Goal: Information Seeking & Learning: Learn about a topic

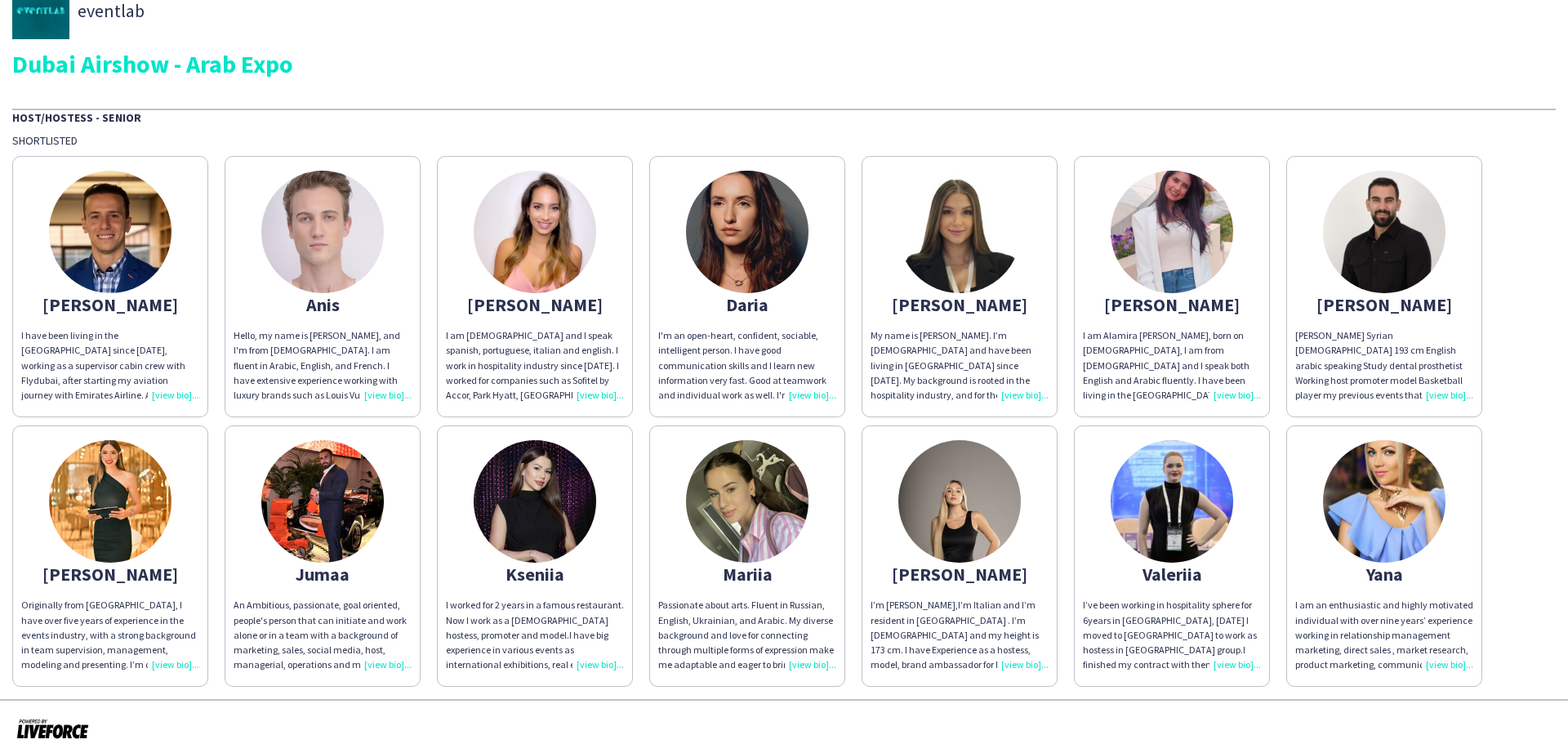
scroll to position [46, 0]
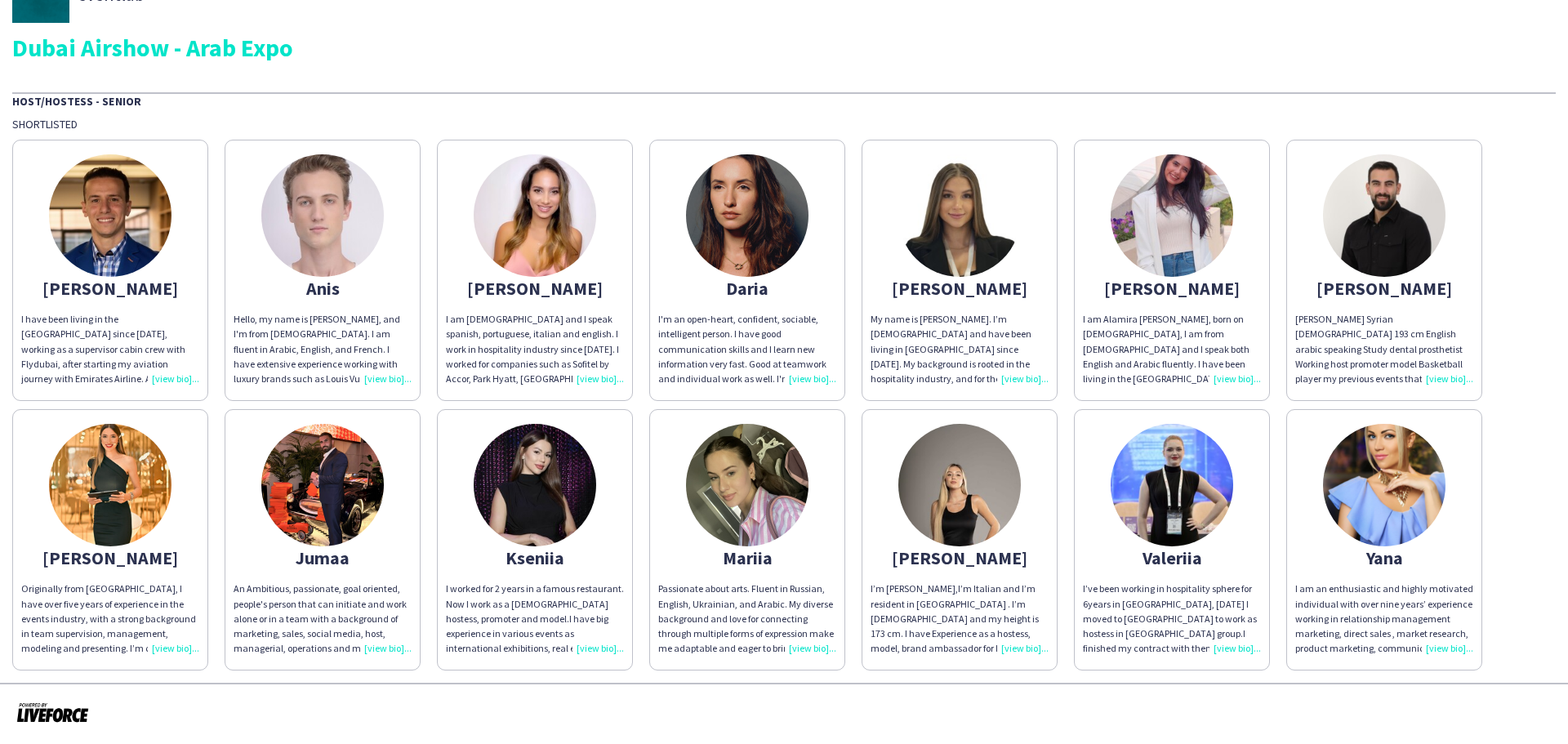
click at [608, 372] on div "I am [DEMOGRAPHIC_DATA] and I speak spanish, portuguese, italian and english. I…" at bounding box center [535, 349] width 178 height 74
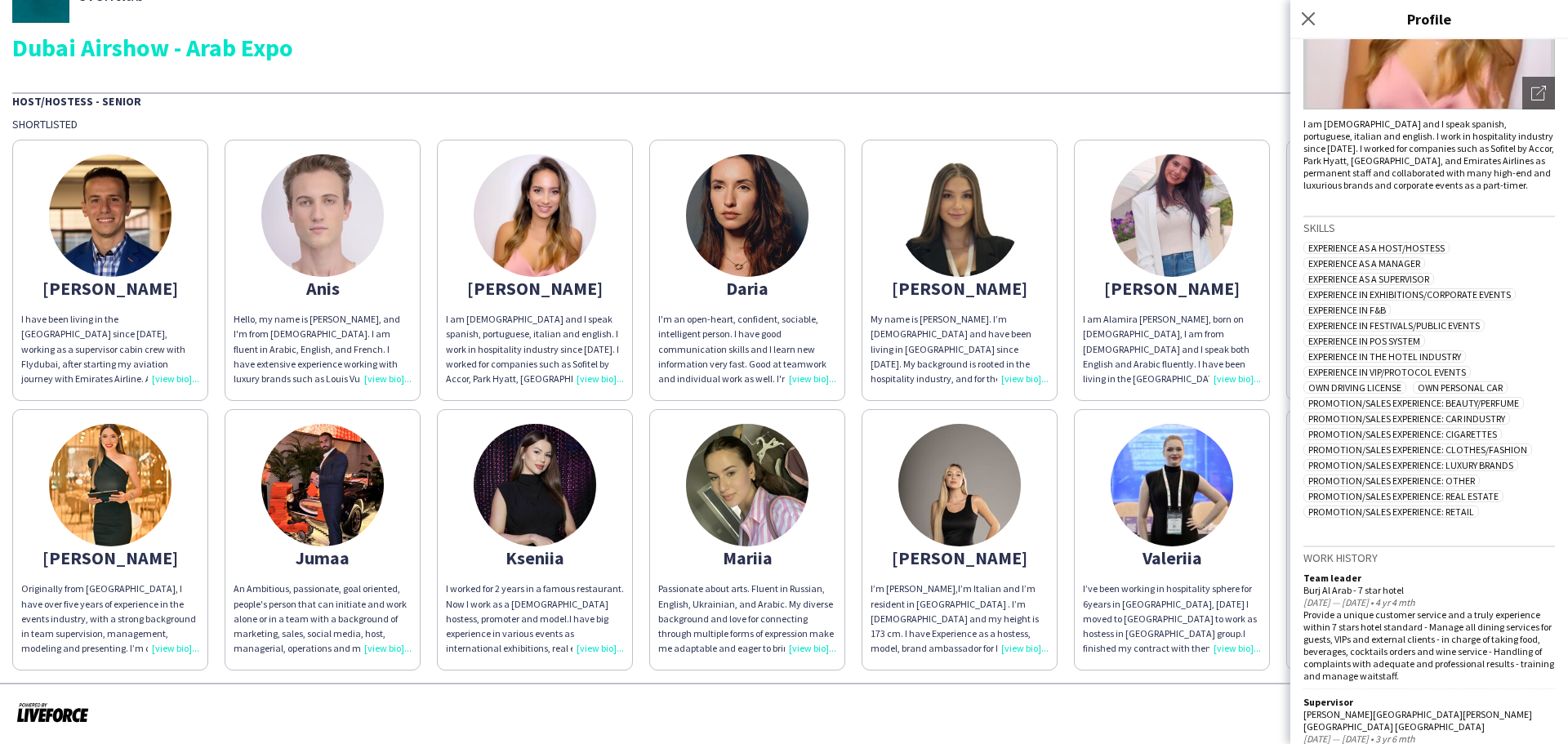
scroll to position [0, 0]
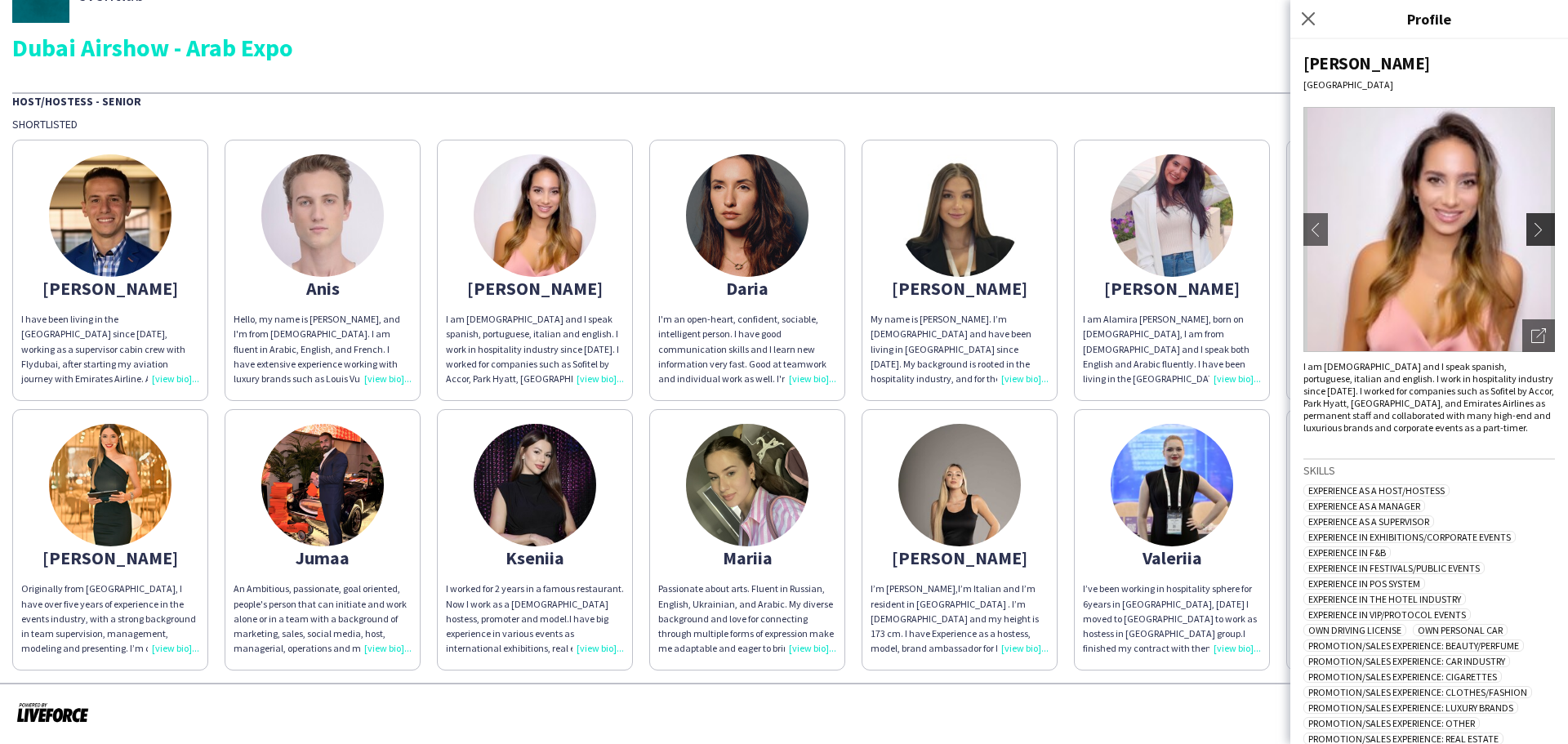
click at [1531, 226] on app-icon "chevron-right" at bounding box center [1542, 229] width 23 height 14
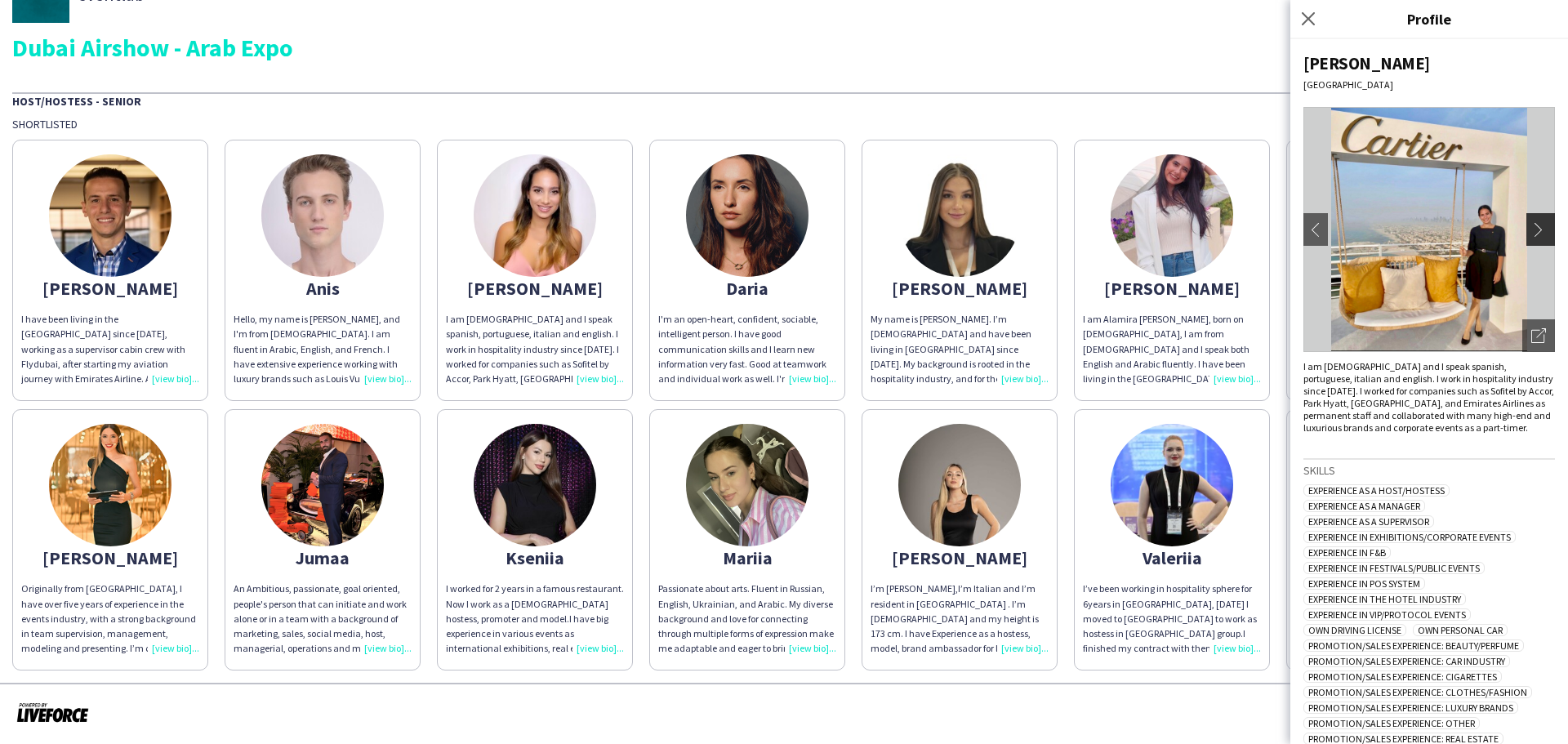
click at [1531, 224] on app-icon "chevron-right" at bounding box center [1542, 229] width 23 height 14
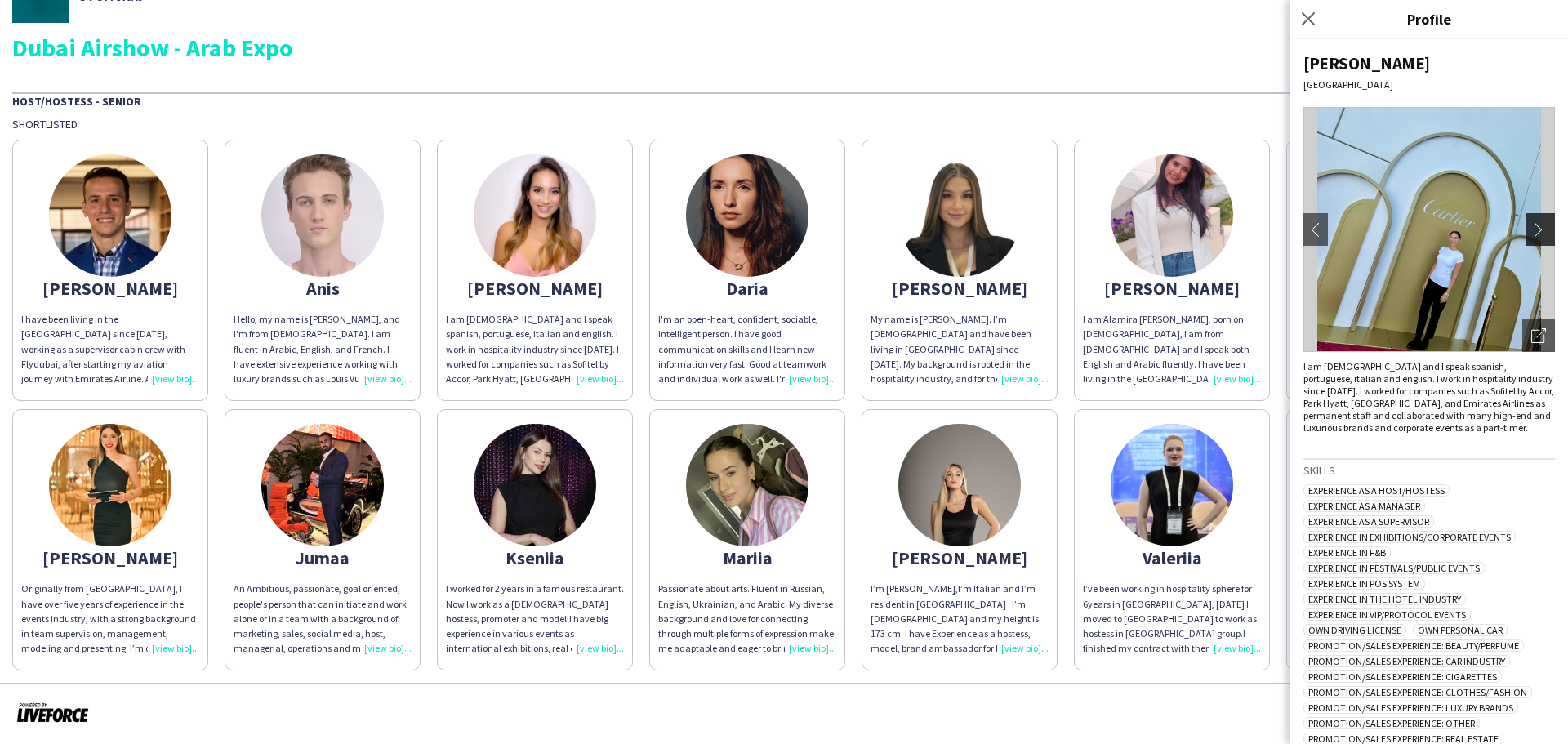
click at [1531, 228] on app-icon "chevron-right" at bounding box center [1542, 229] width 23 height 14
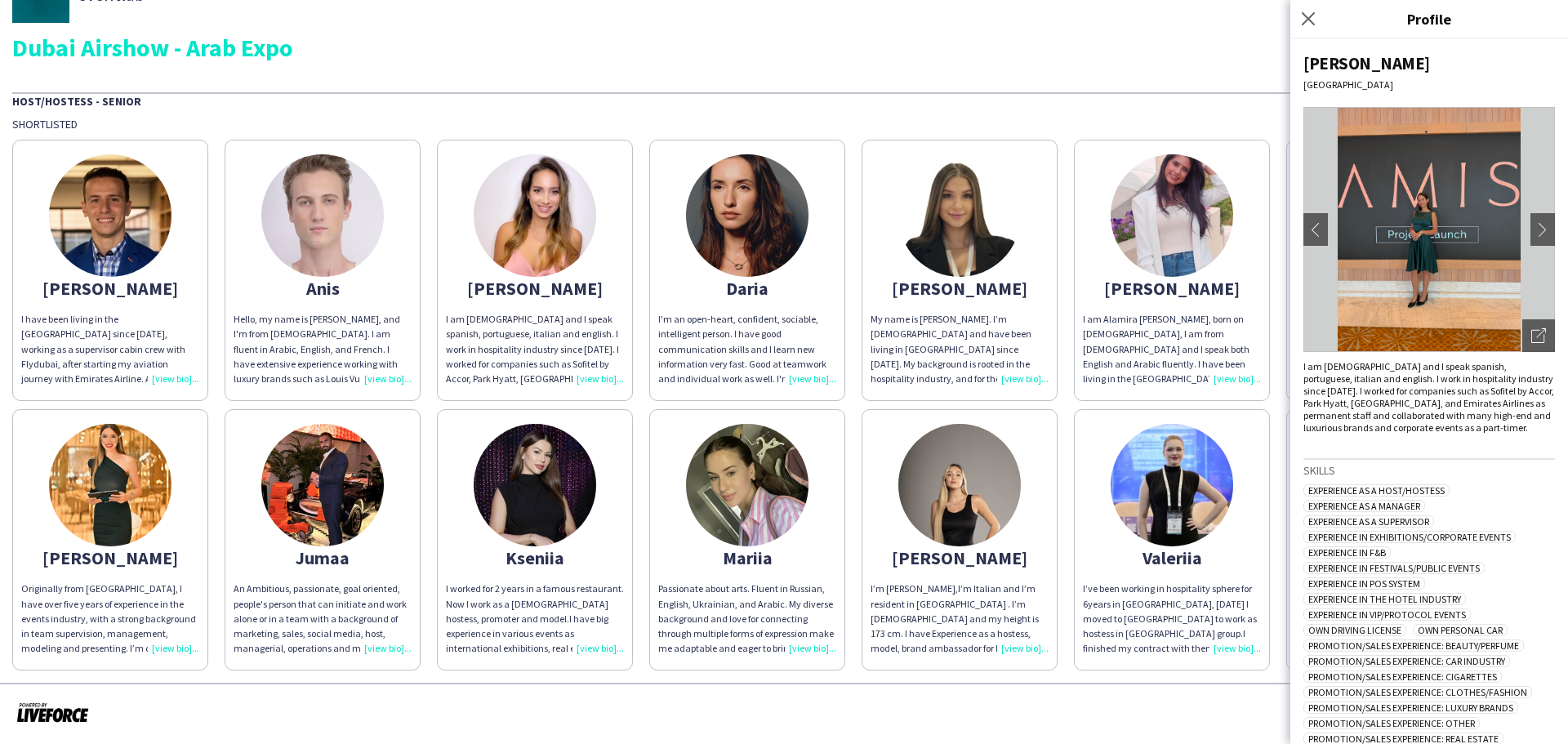
click at [1436, 264] on img at bounding box center [1428, 229] width 251 height 245
click at [1531, 333] on icon "Open photos pop-in" at bounding box center [1538, 335] width 15 height 14
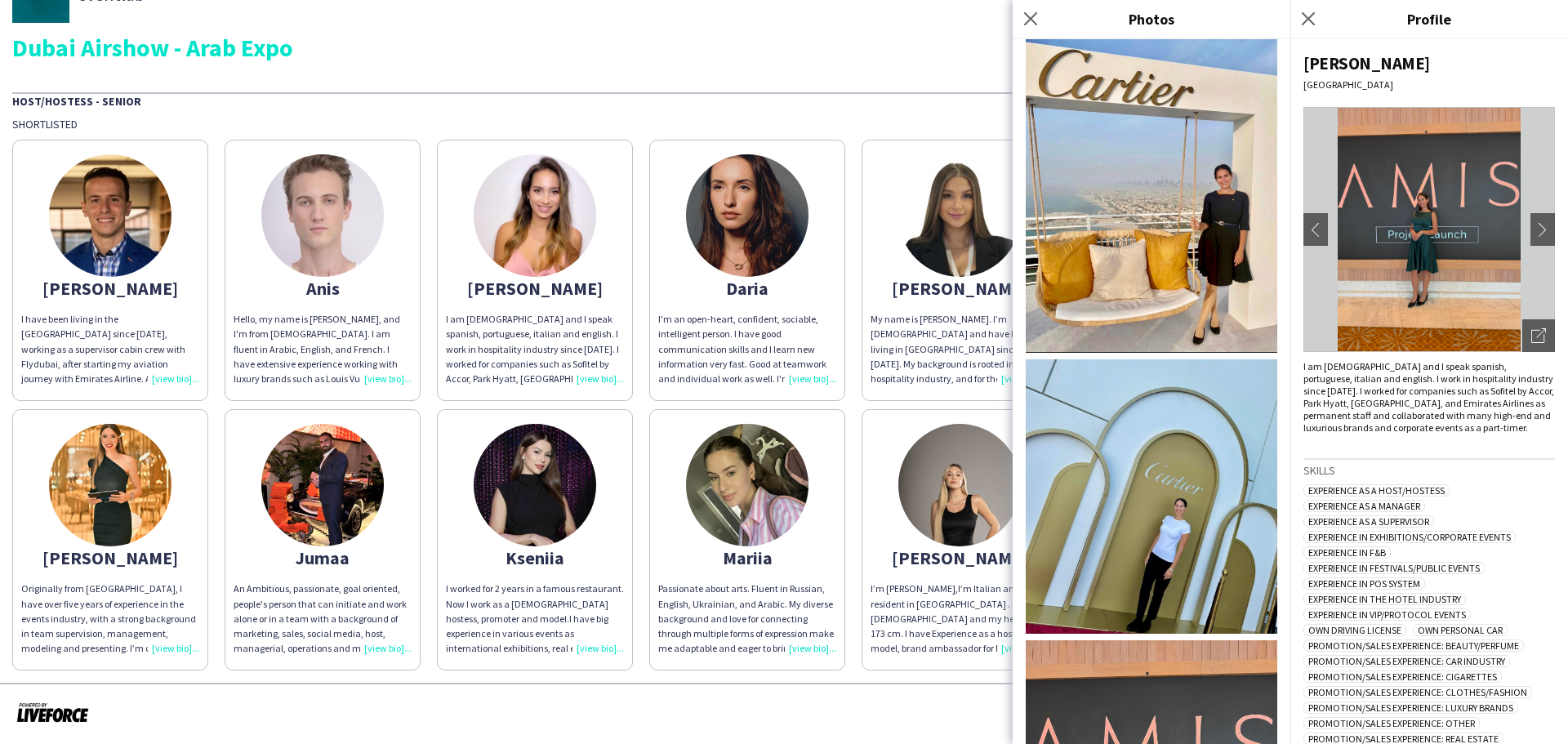
scroll to position [163, 0]
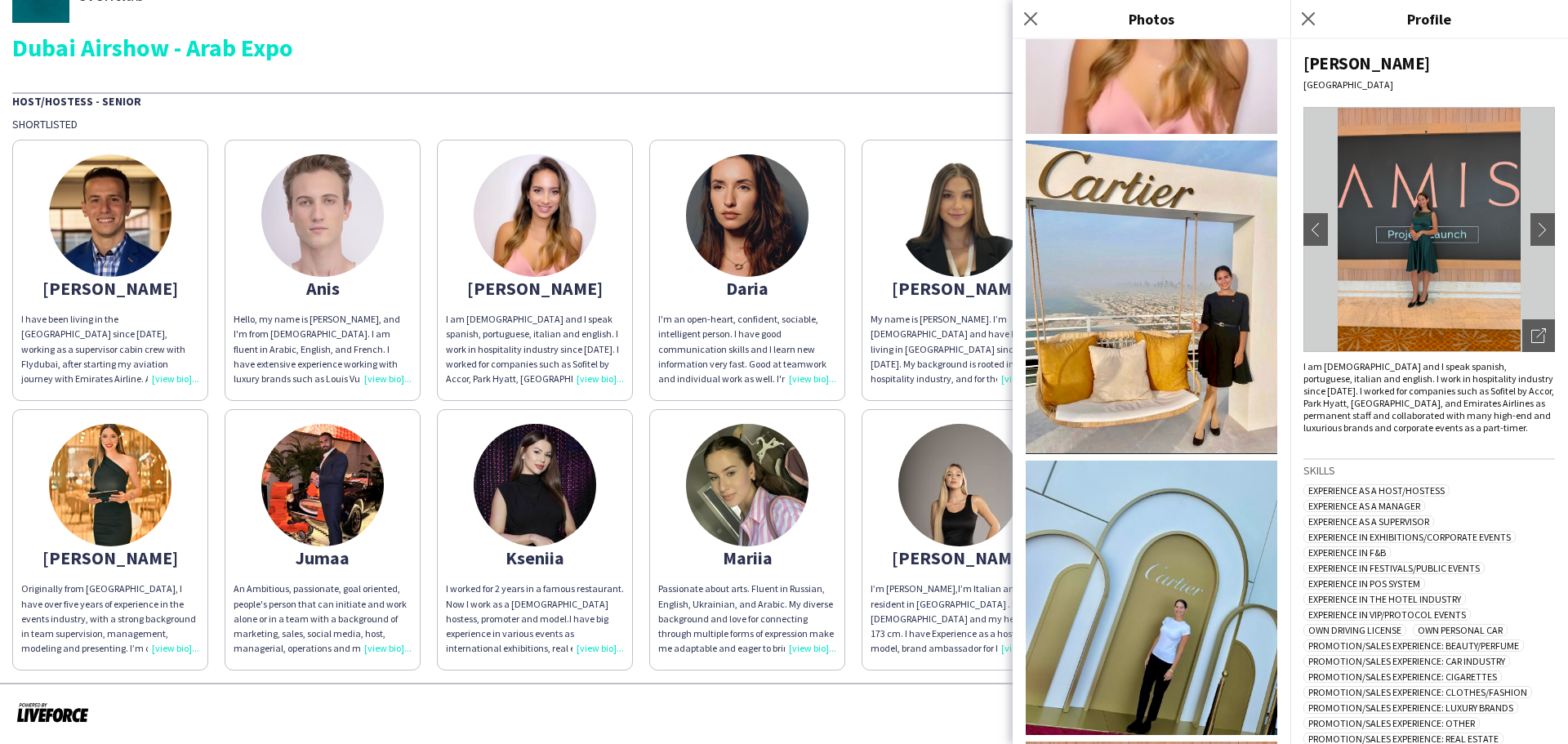
click at [1132, 301] on img at bounding box center [1151, 297] width 251 height 314
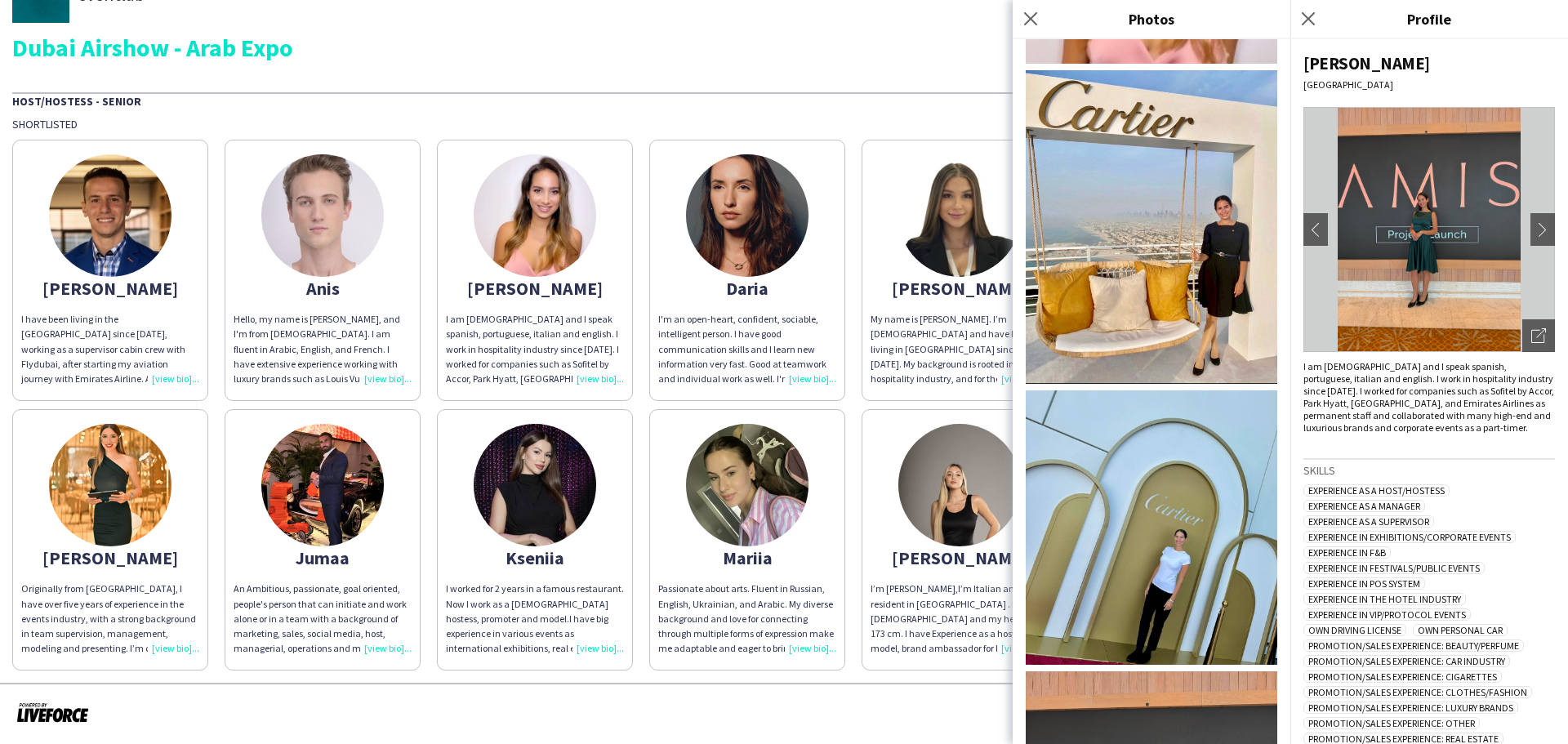
scroll to position [439, 0]
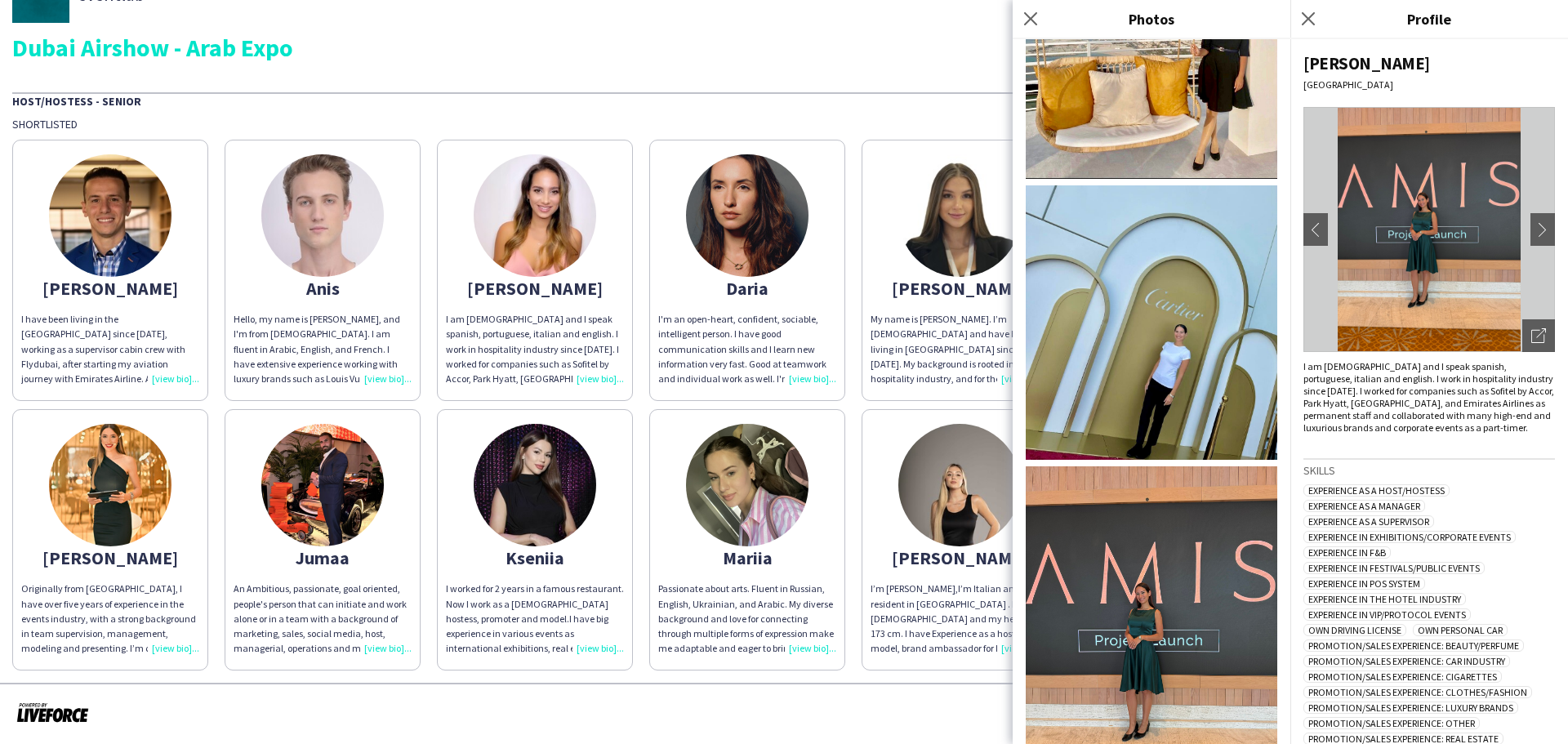
click at [1132, 379] on img at bounding box center [1151, 323] width 251 height 275
click at [925, 34] on div "eventlab Dubai Airshow - Arab Expo" at bounding box center [784, 13] width 1544 height 94
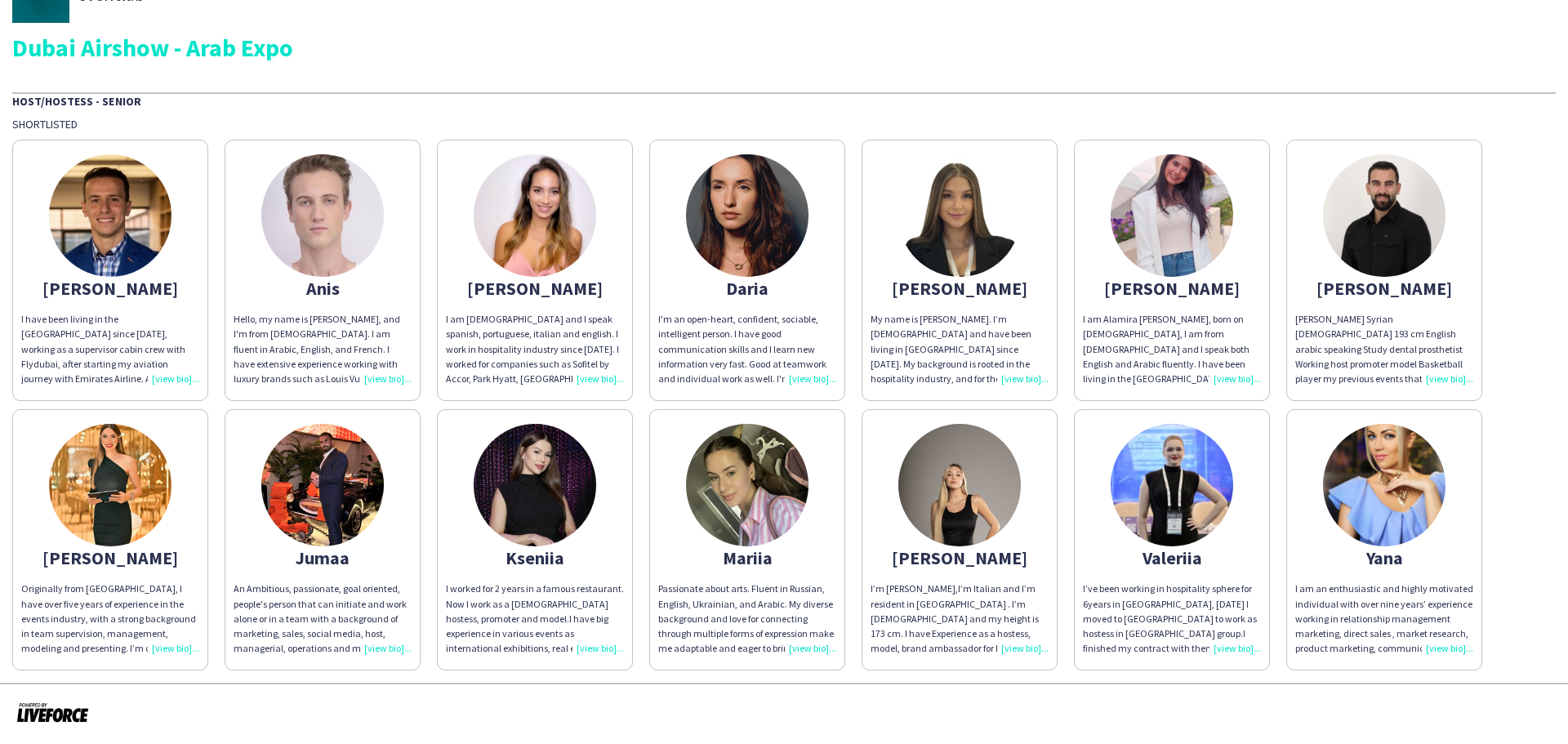
click at [1384, 512] on img at bounding box center [1383, 485] width 122 height 122
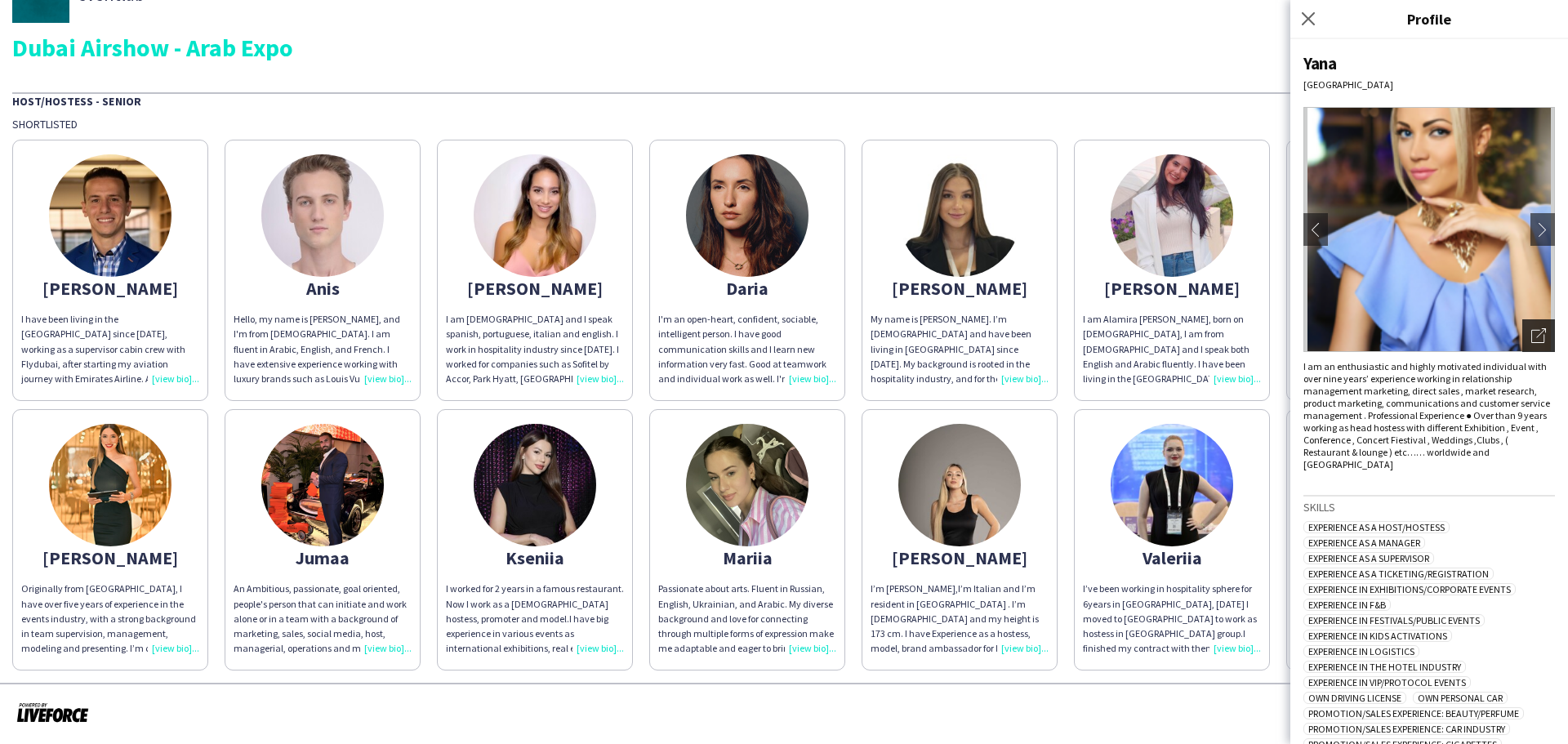
click at [1536, 336] on icon at bounding box center [1541, 333] width 10 height 10
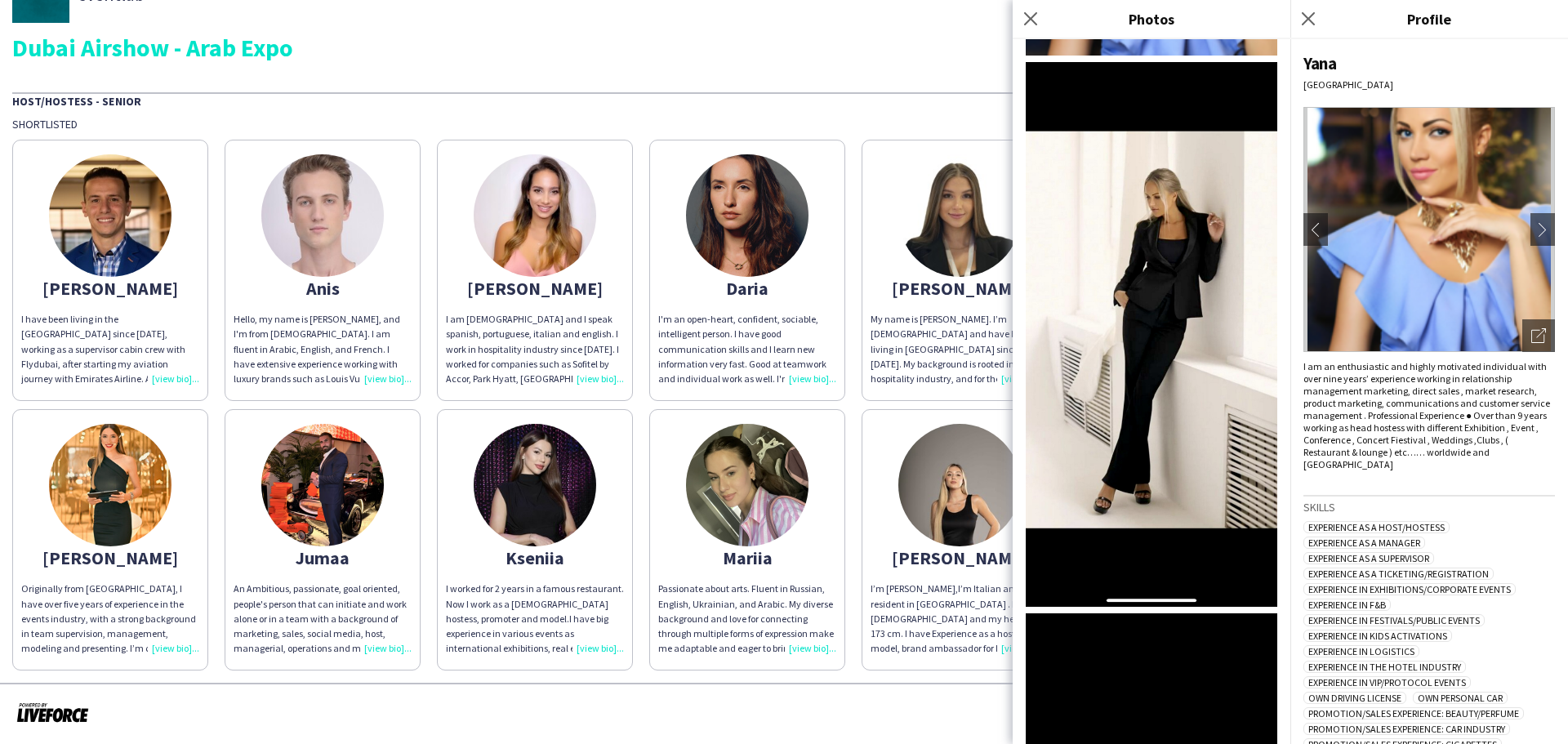
scroll to position [245, 0]
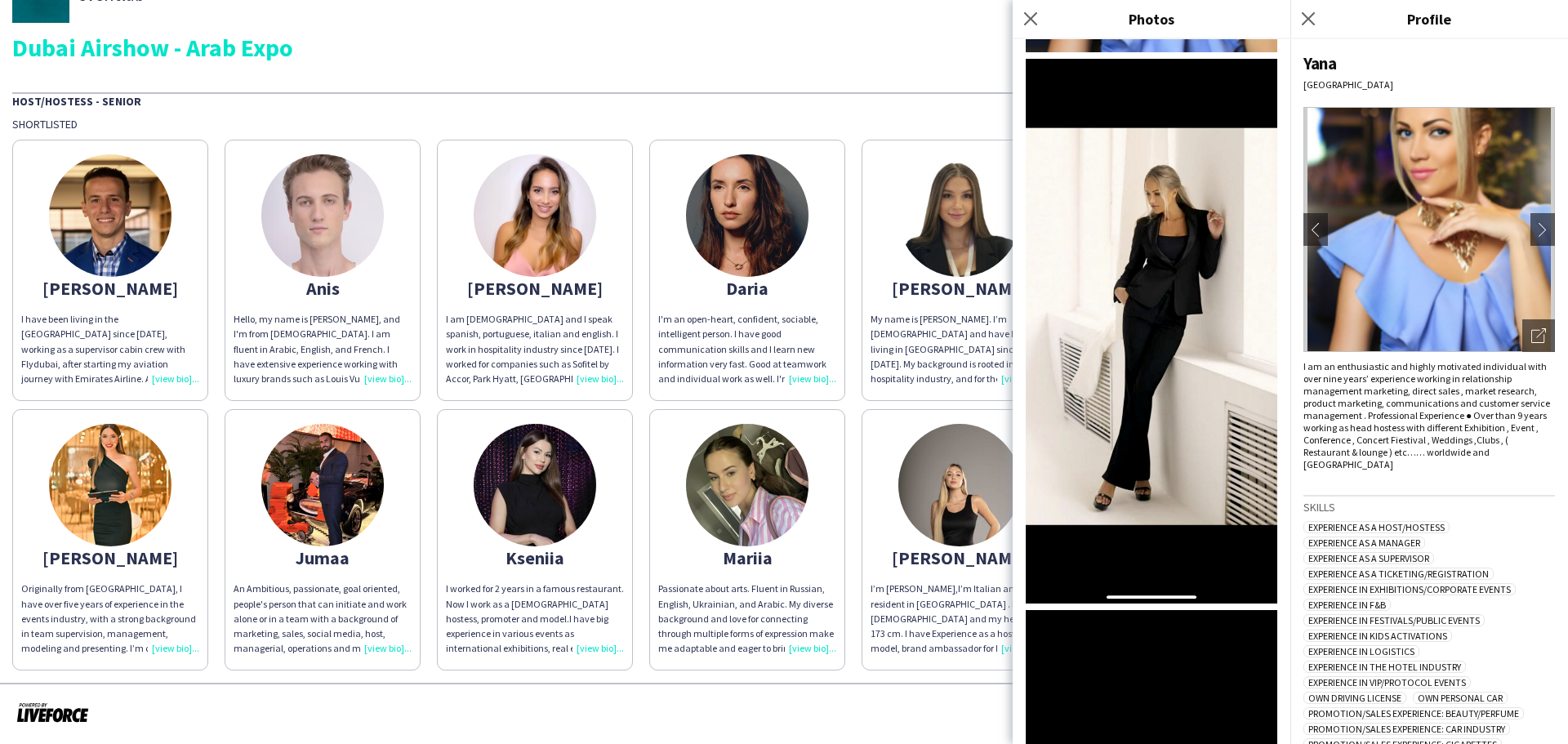
click at [1161, 290] on img at bounding box center [1151, 331] width 251 height 545
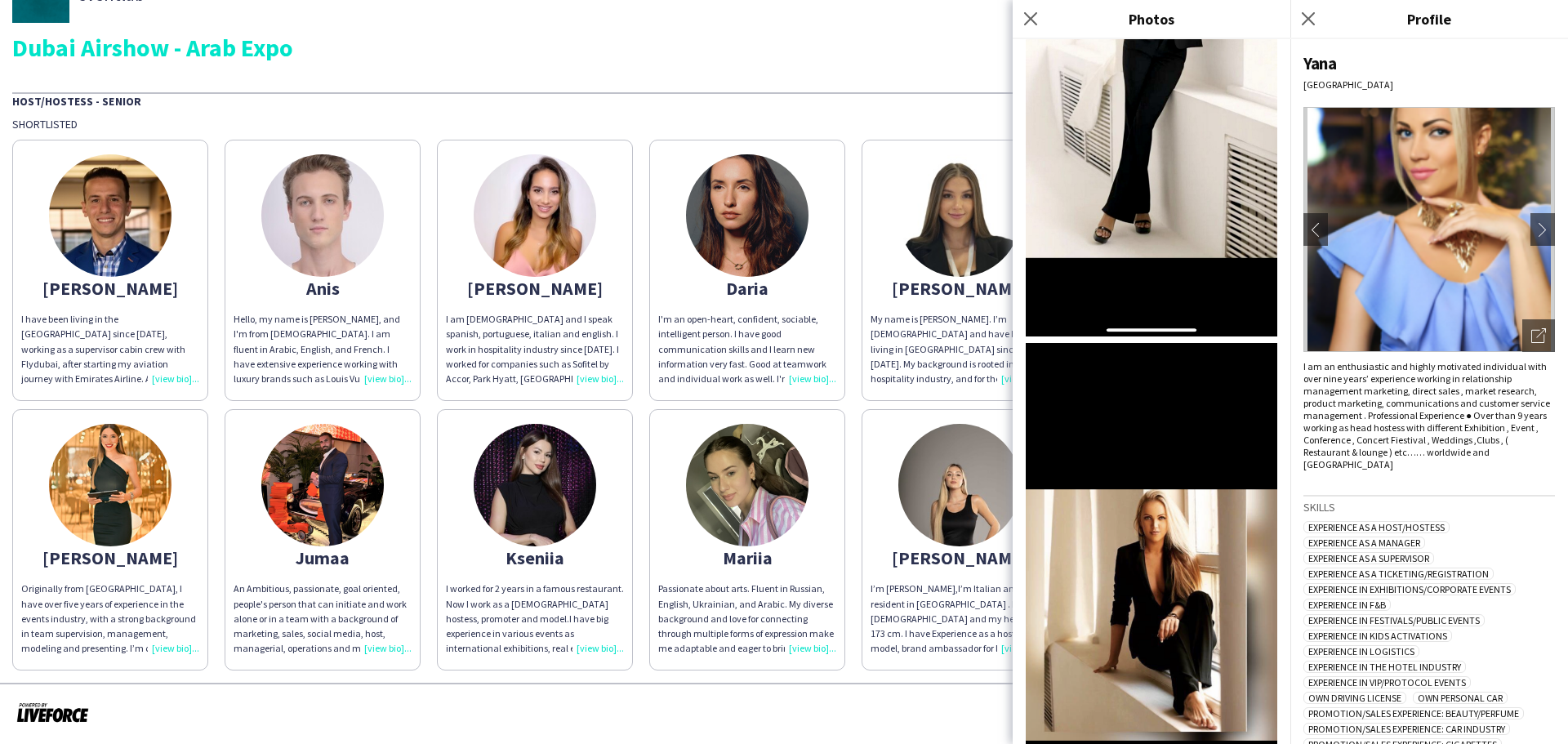
scroll to position [816, 0]
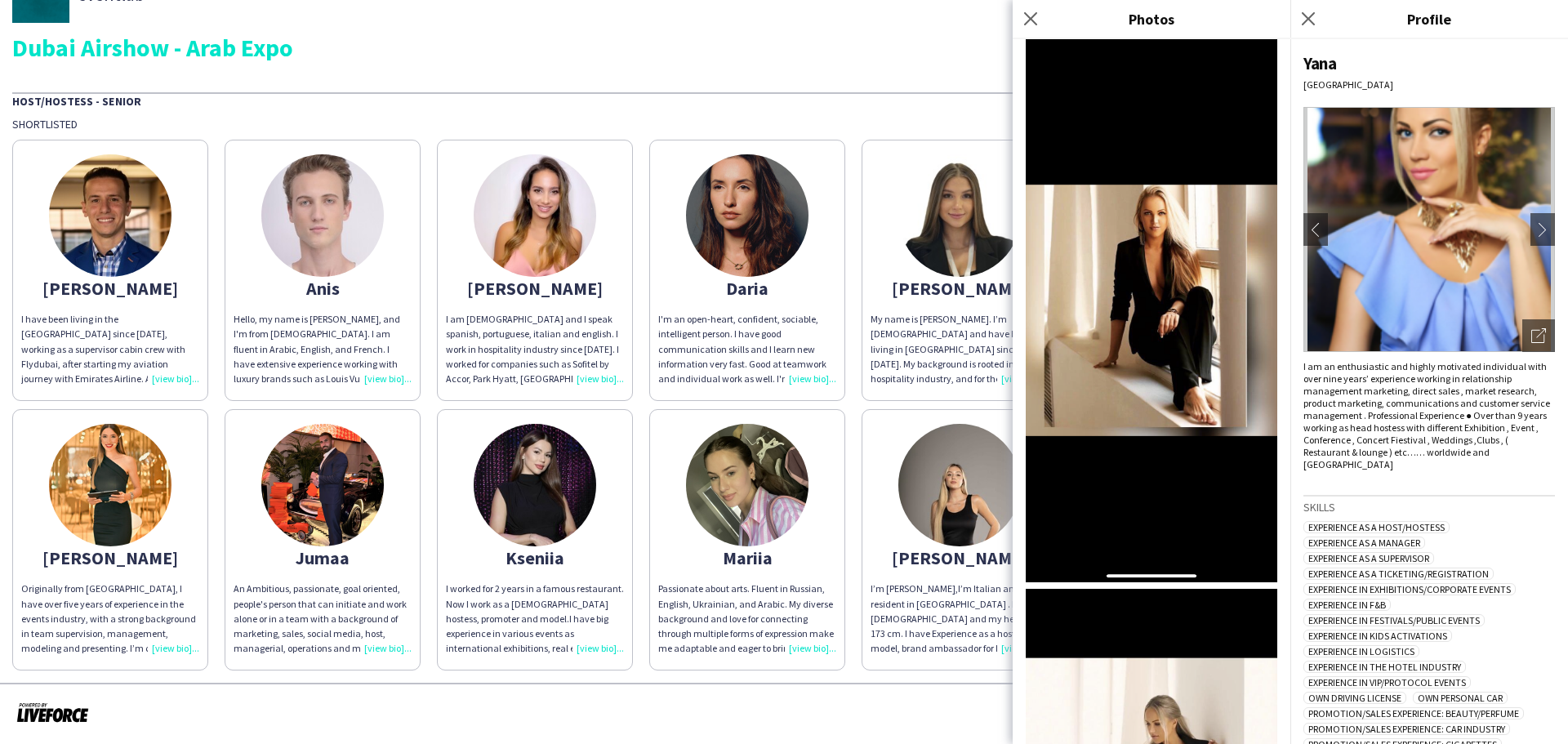
click at [1166, 241] on img at bounding box center [1151, 310] width 251 height 545
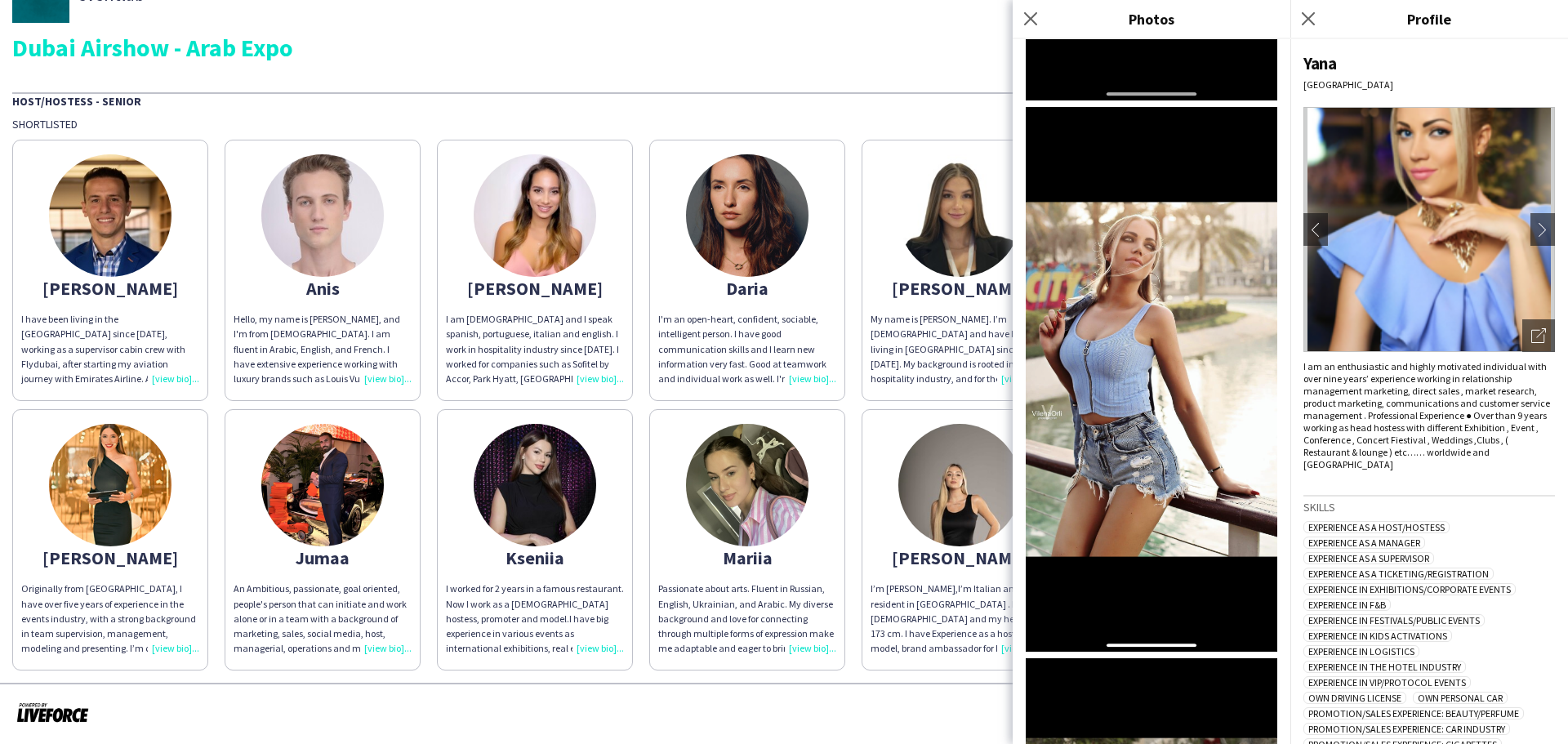
scroll to position [2278, 0]
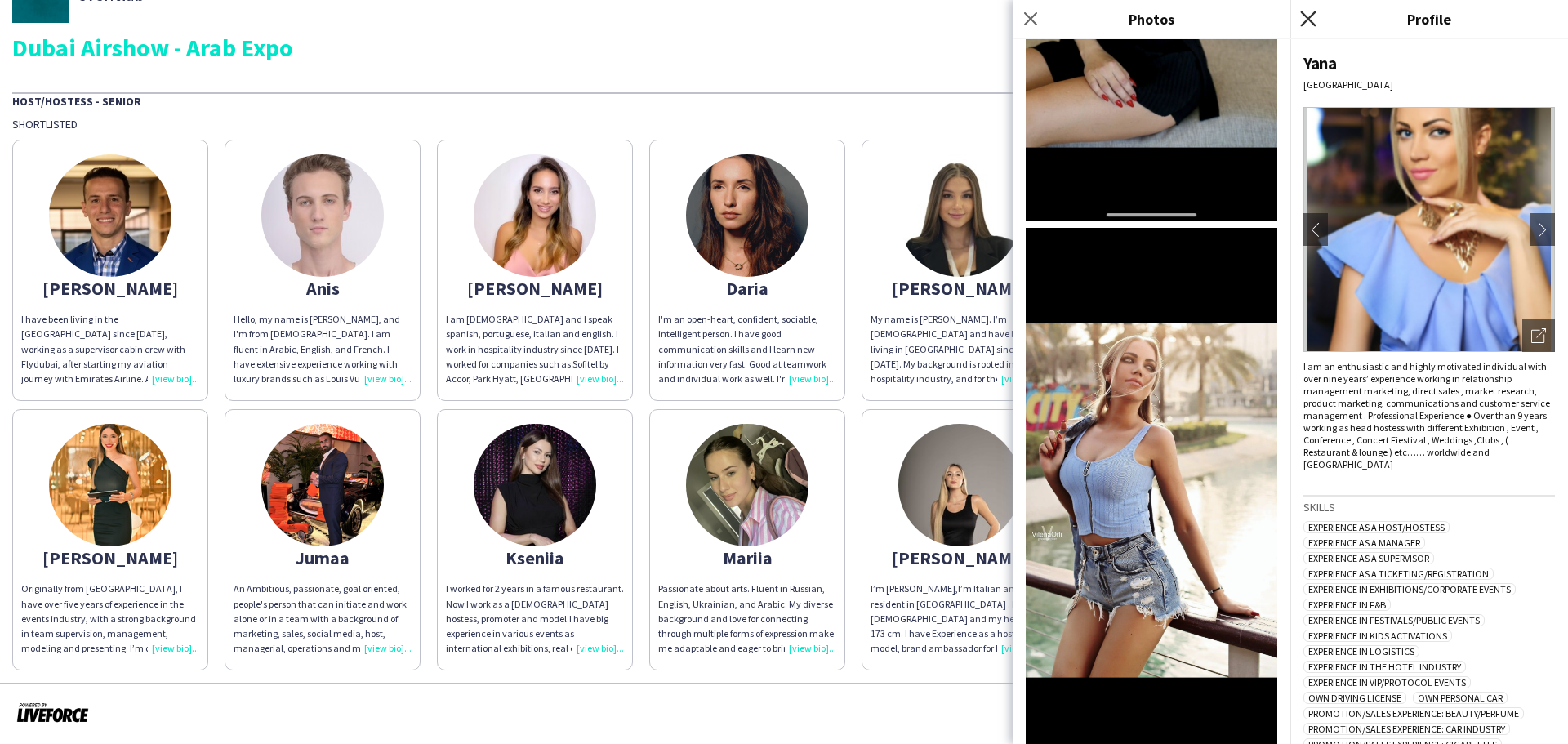
click at [1312, 13] on icon "Close pop-in" at bounding box center [1307, 18] width 15 height 15
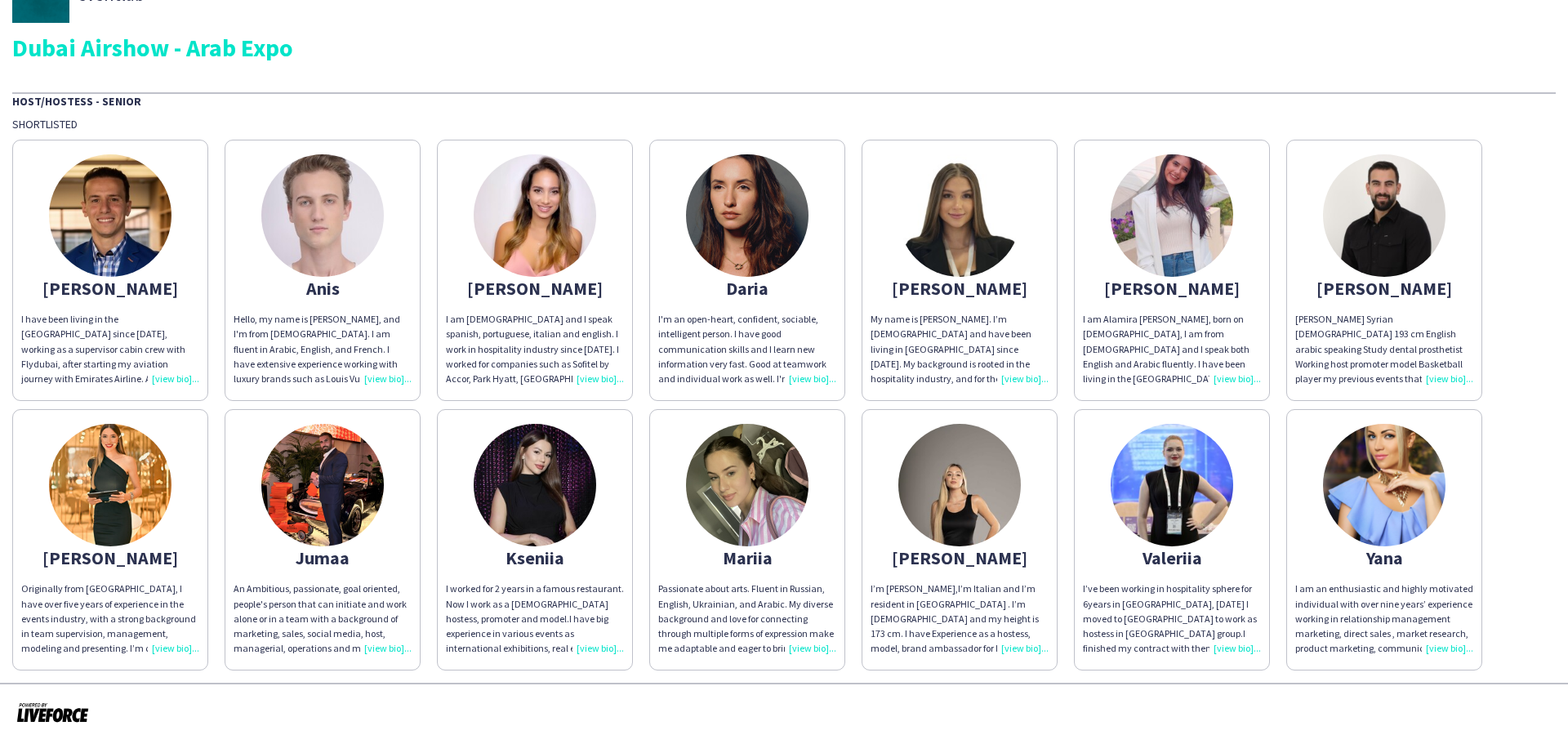
click at [1166, 252] on img at bounding box center [1171, 215] width 122 height 122
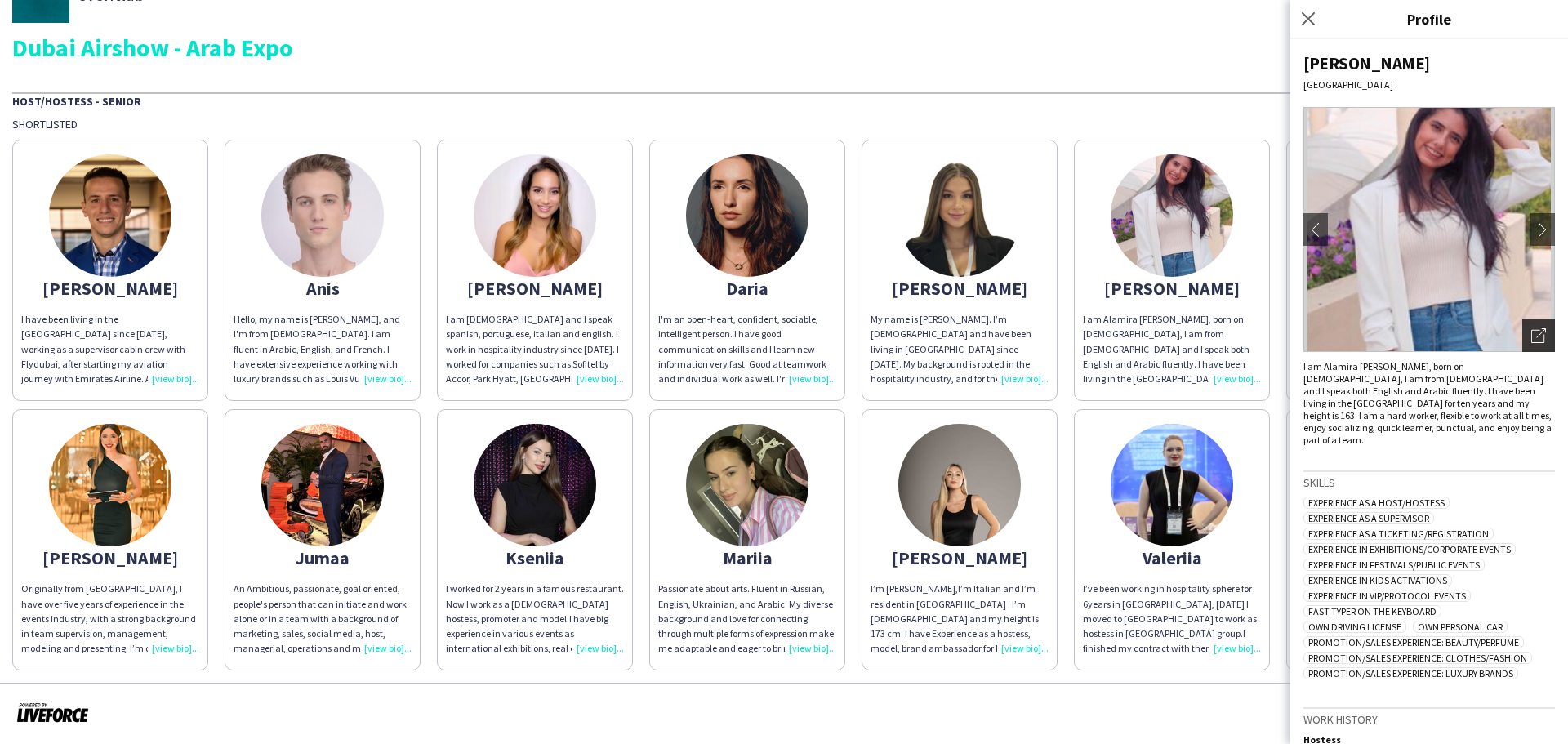
click at [1531, 333] on icon "Open photos pop-in" at bounding box center [1538, 335] width 15 height 14
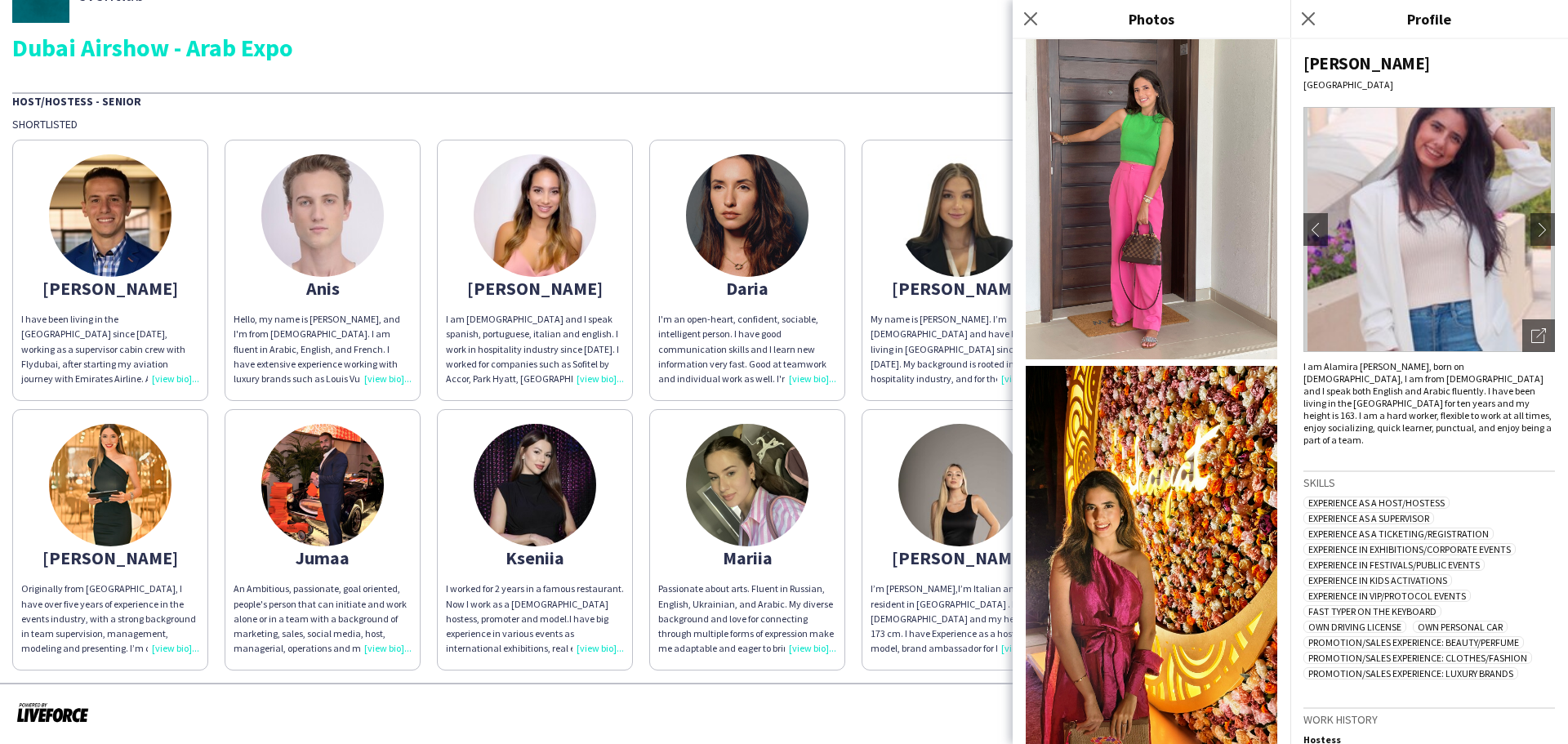
scroll to position [299, 0]
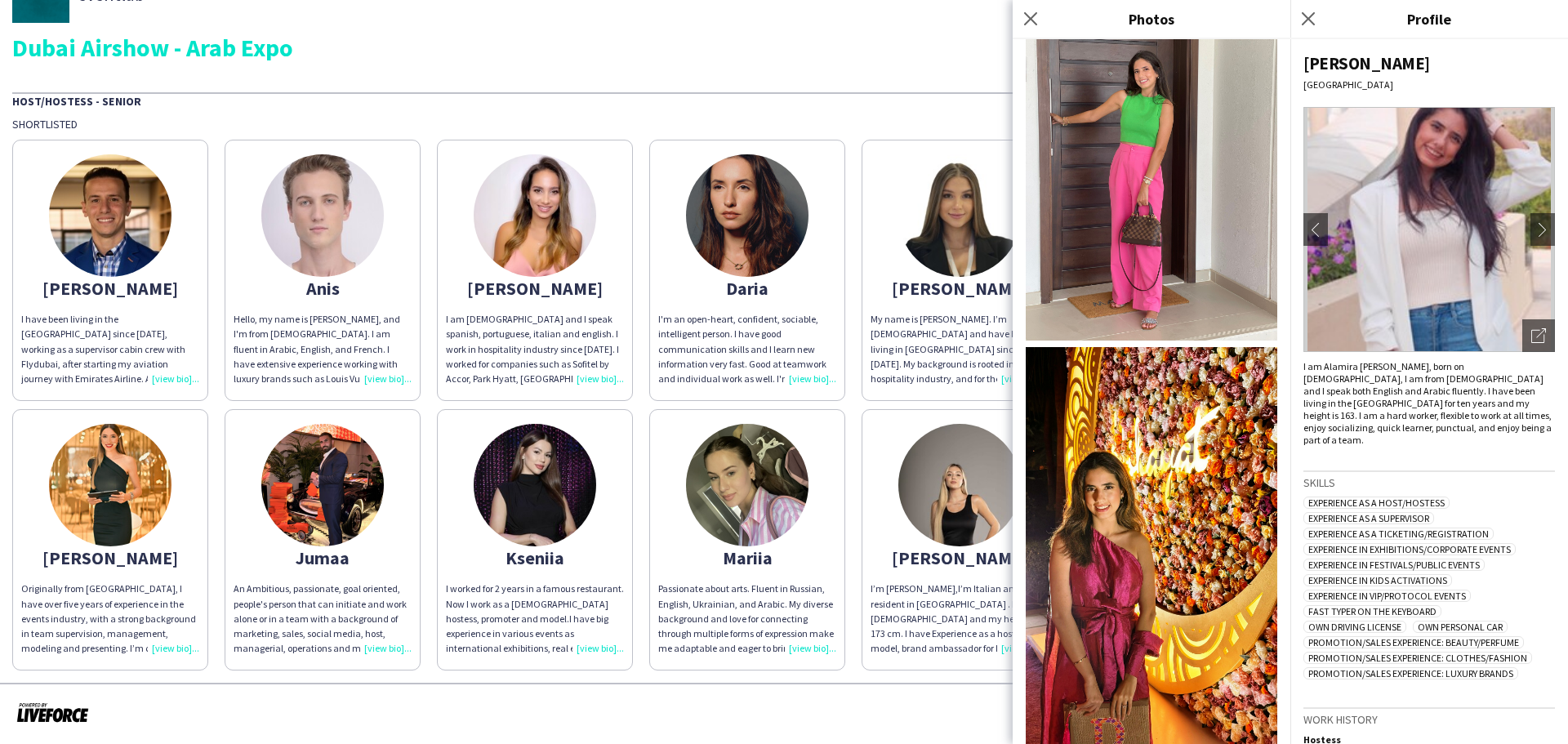
click at [980, 34] on div "eventlab Dubai Airshow - Arab Expo" at bounding box center [784, 13] width 1544 height 94
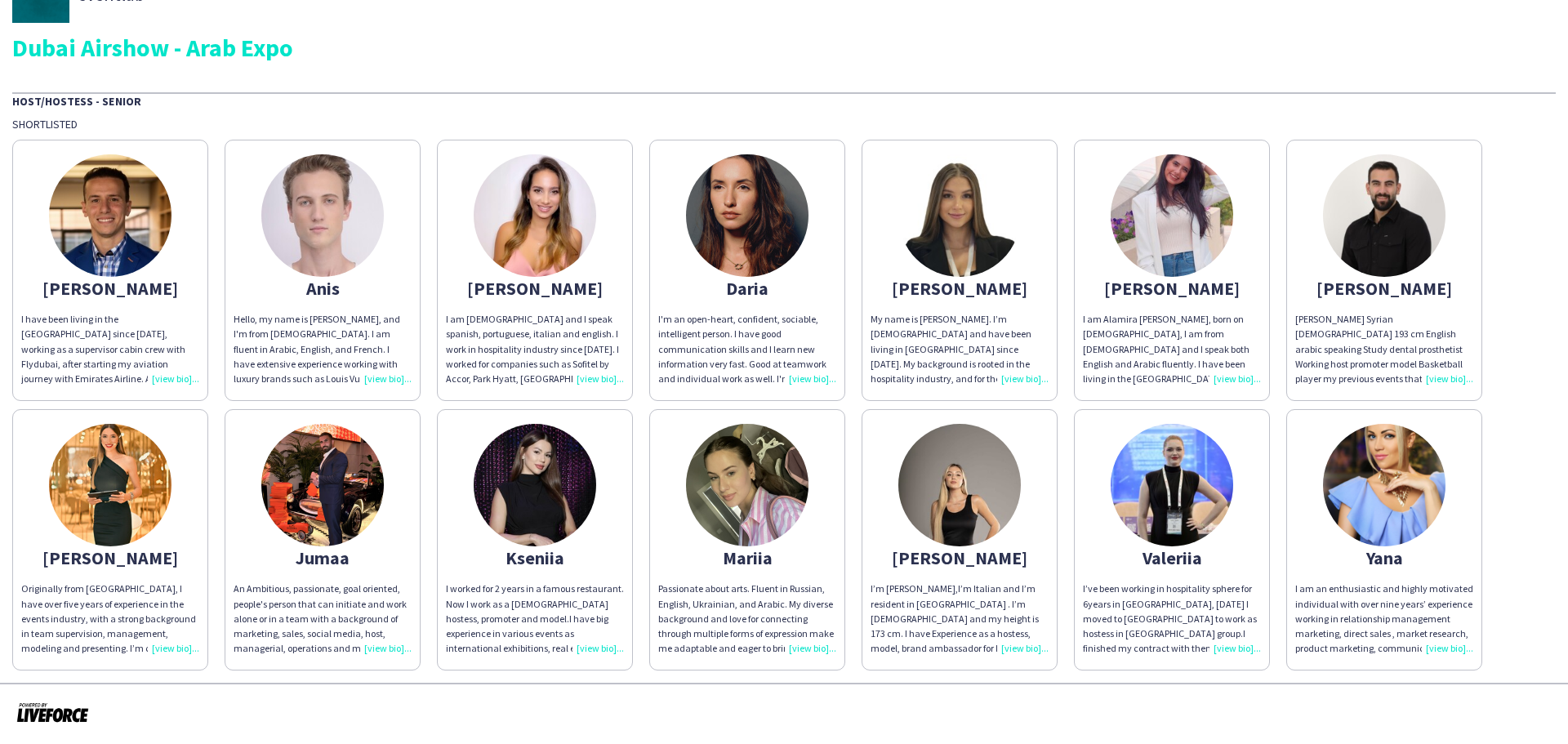
click at [171, 466] on app-share-pages-crew-card "[PERSON_NAME] Originally from [GEOGRAPHIC_DATA], I have over five years of expe…" at bounding box center [111, 539] width 196 height 261
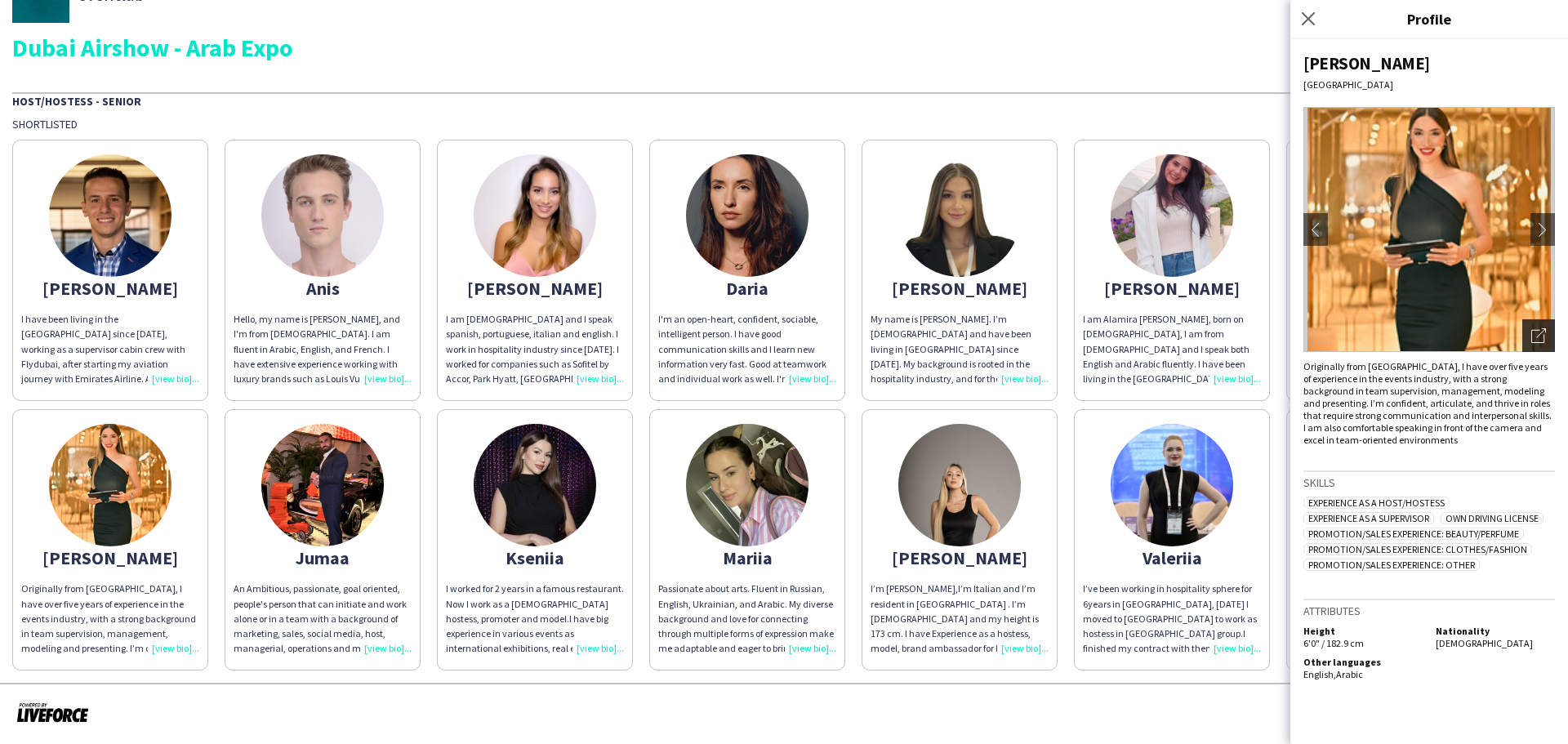
click at [1542, 338] on icon "Open photos pop-in" at bounding box center [1538, 335] width 15 height 14
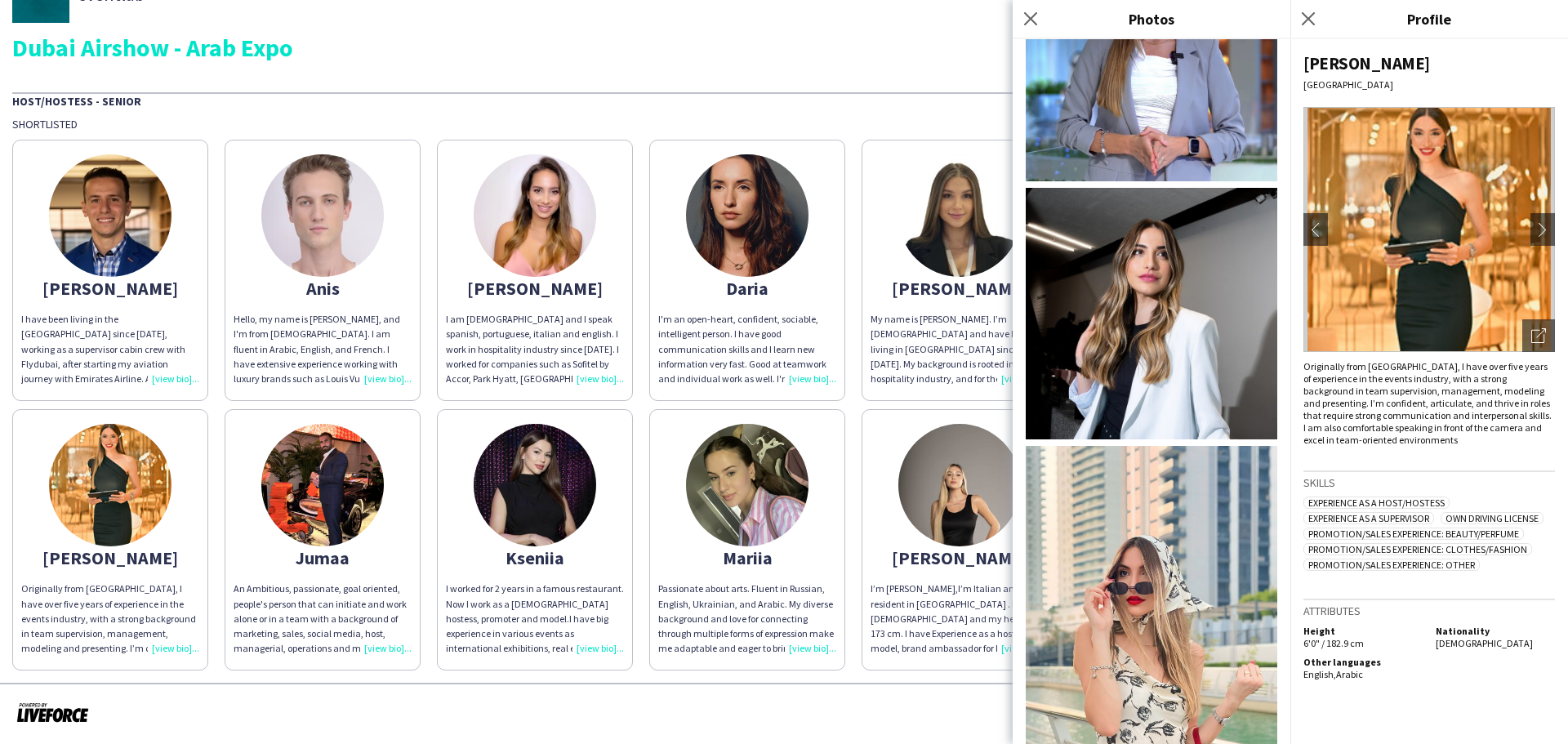
scroll to position [2230, 0]
click at [822, 92] on div "eventlab Dubai Airshow - Arab Expo Host/Hostess - Senior Shortlisted [PERSON_NA…" at bounding box center [784, 318] width 1568 height 729
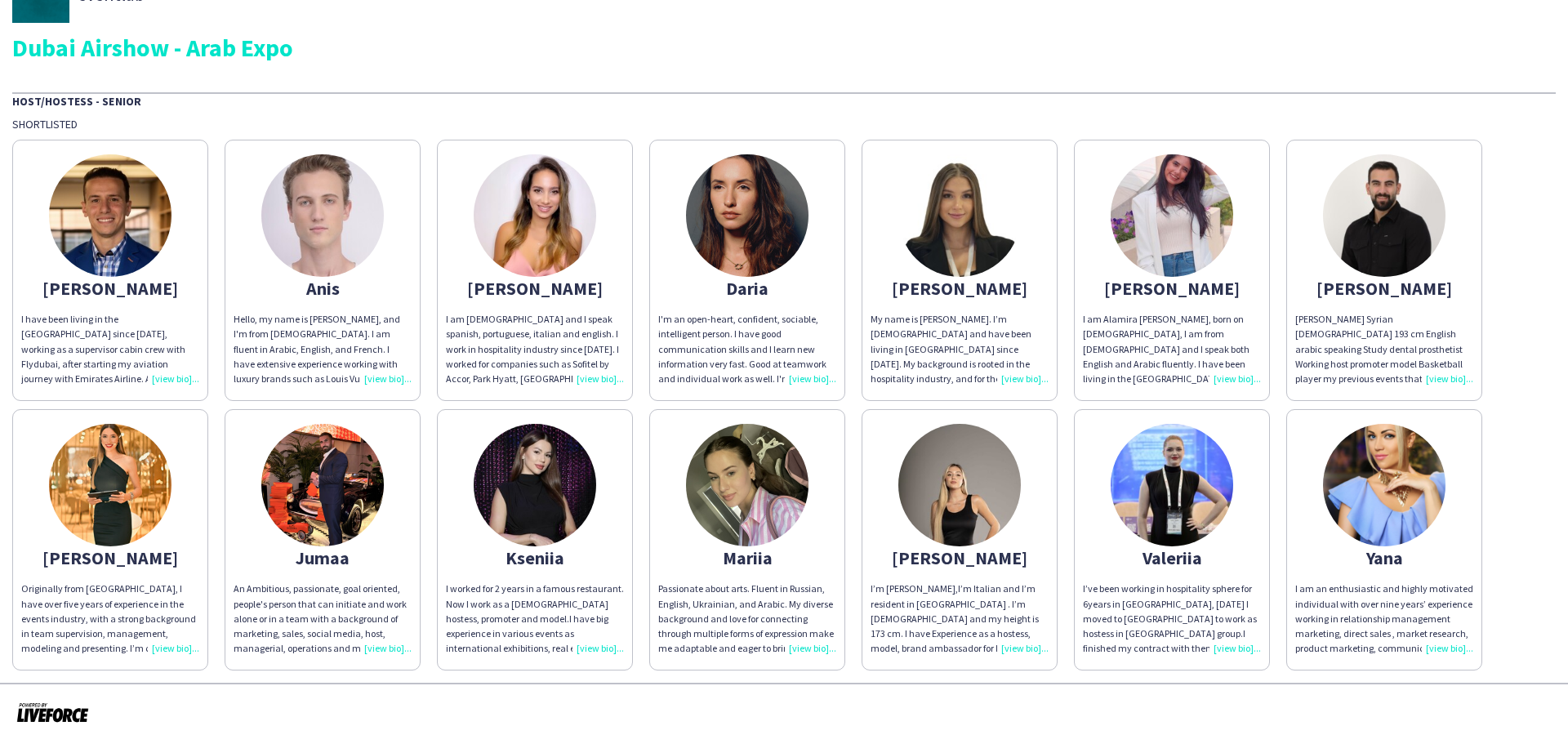
click at [775, 208] on img at bounding box center [747, 215] width 122 height 122
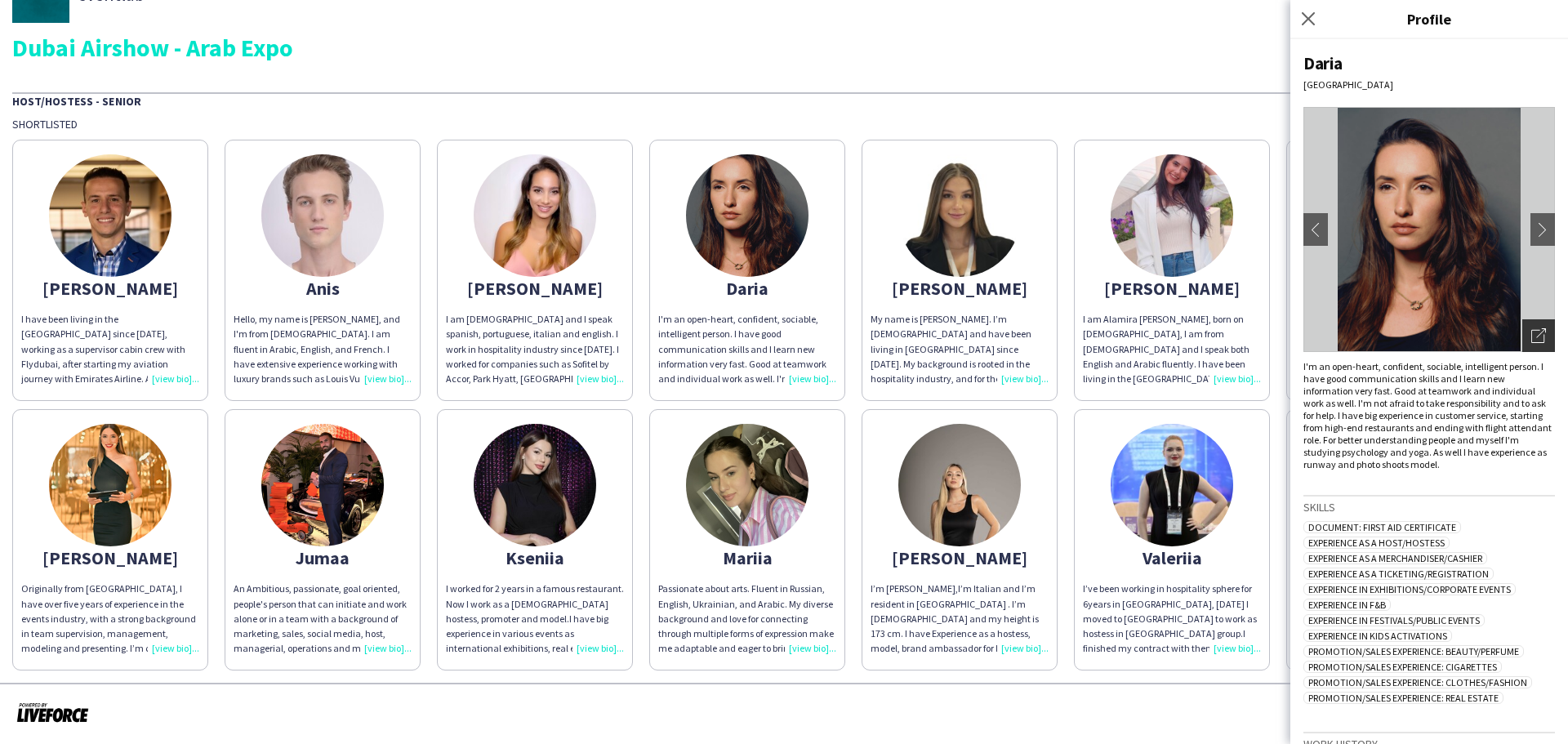
click at [1522, 342] on div "Open photos pop-in" at bounding box center [1538, 335] width 33 height 33
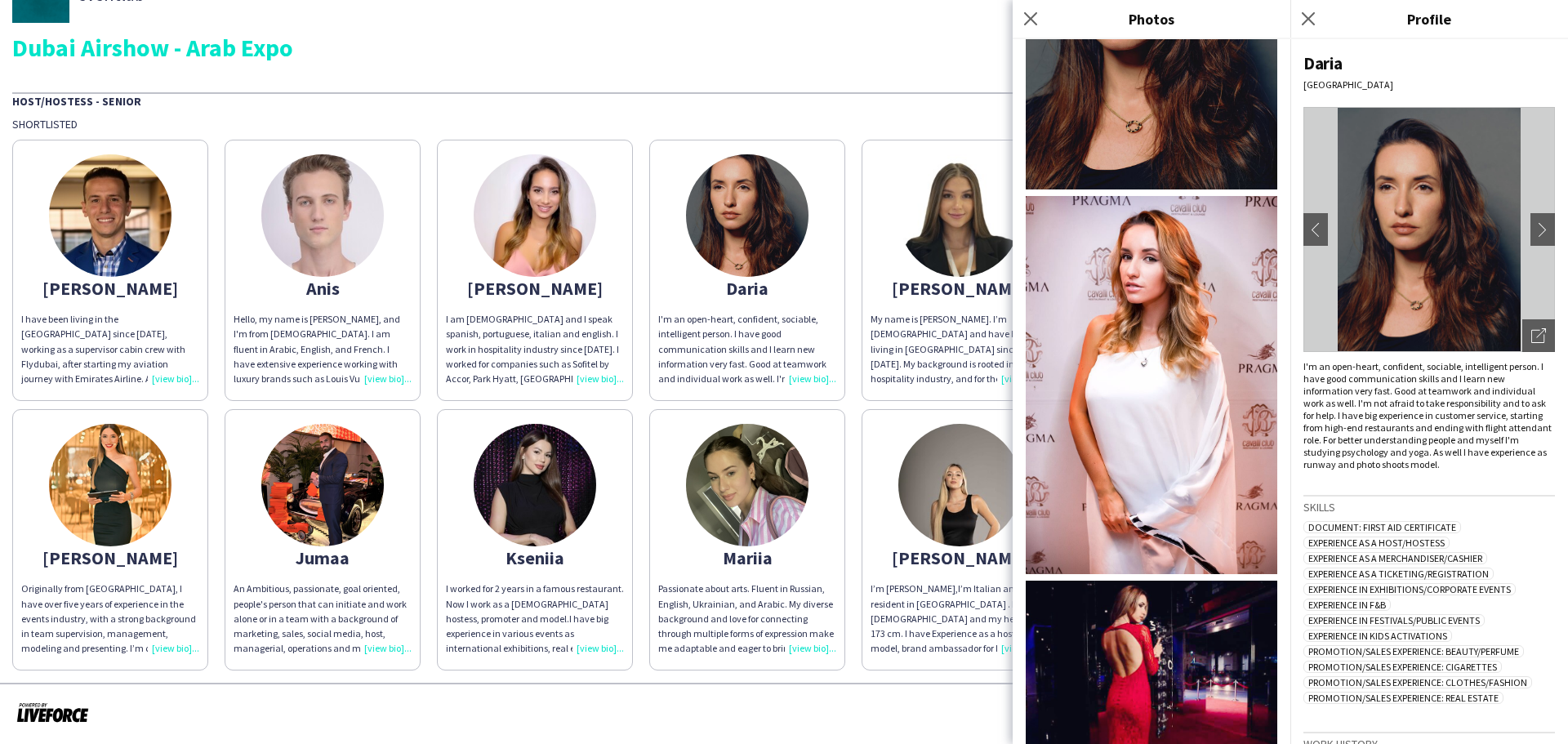
scroll to position [804, 0]
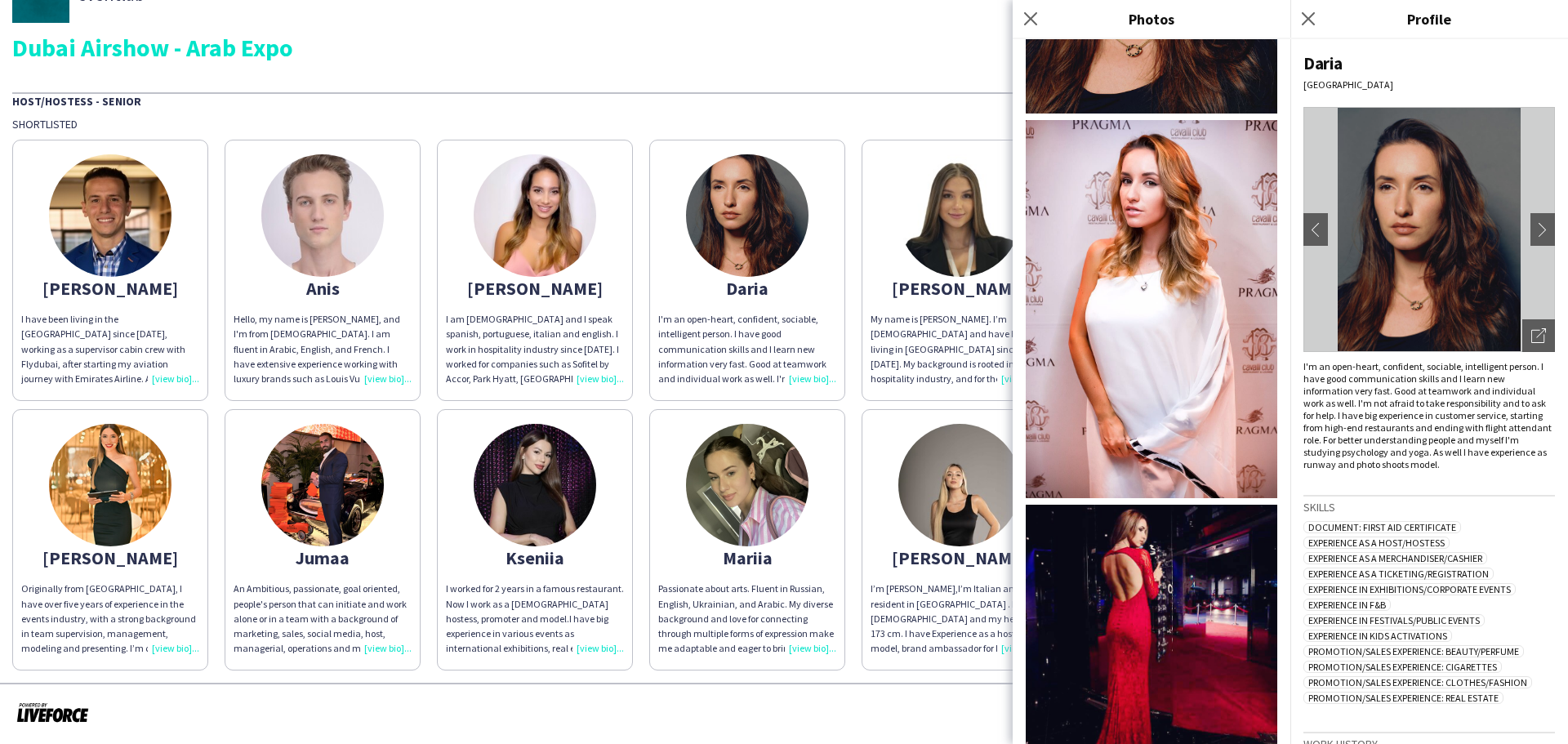
click at [883, 97] on div "Host/Hostess - Senior" at bounding box center [784, 101] width 1544 height 16
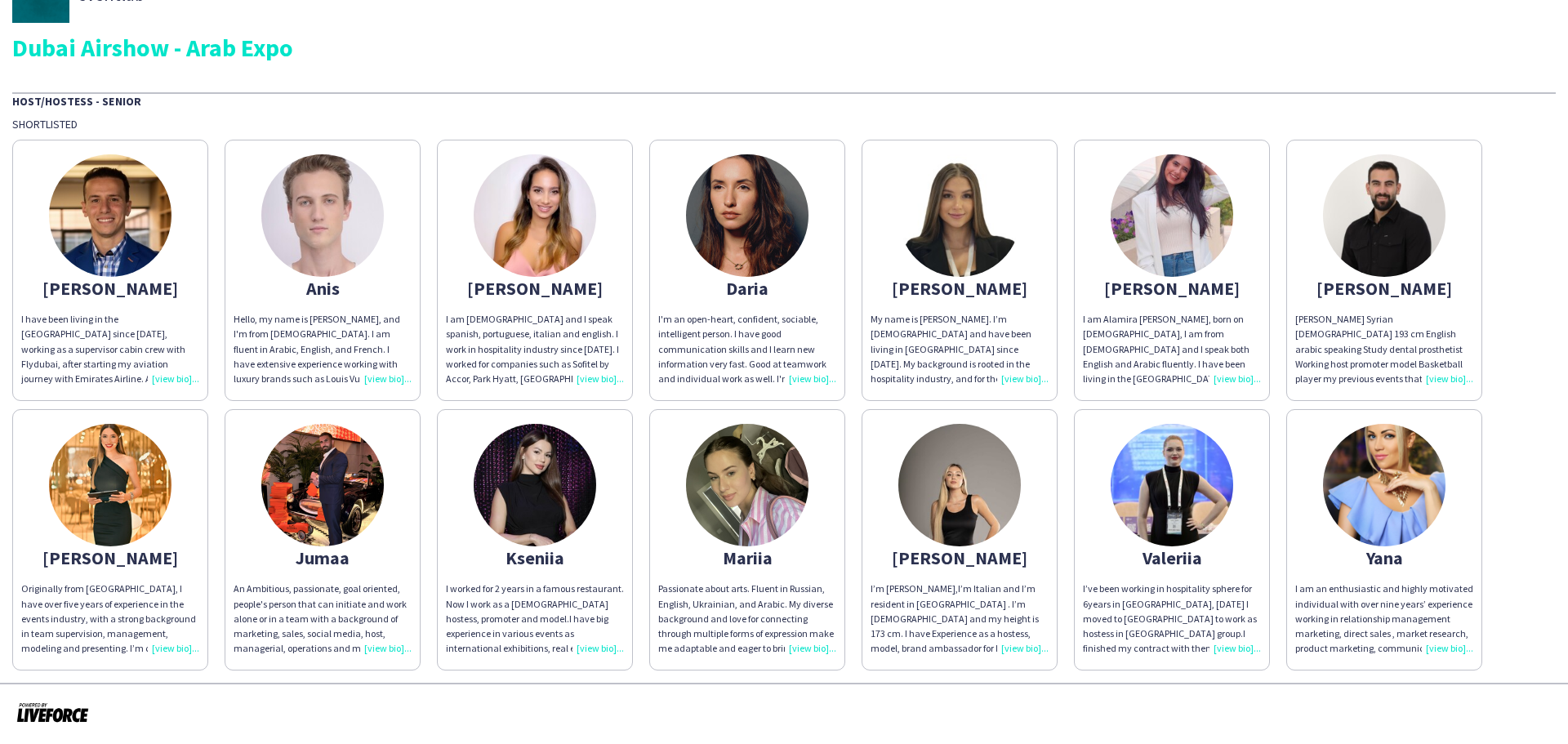
click at [962, 235] on img at bounding box center [959, 215] width 122 height 122
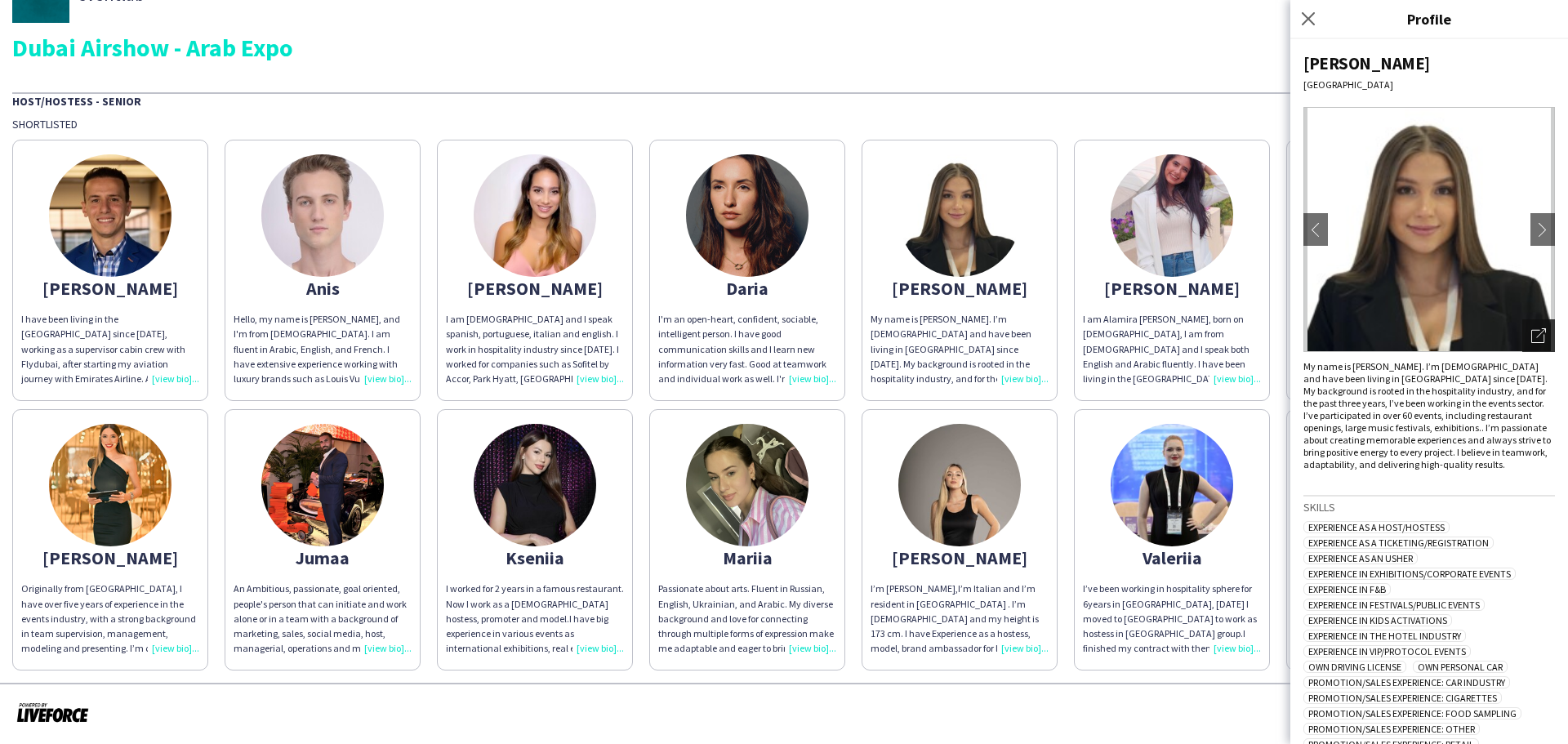
click at [1531, 335] on icon "Open photos pop-in" at bounding box center [1538, 335] width 15 height 14
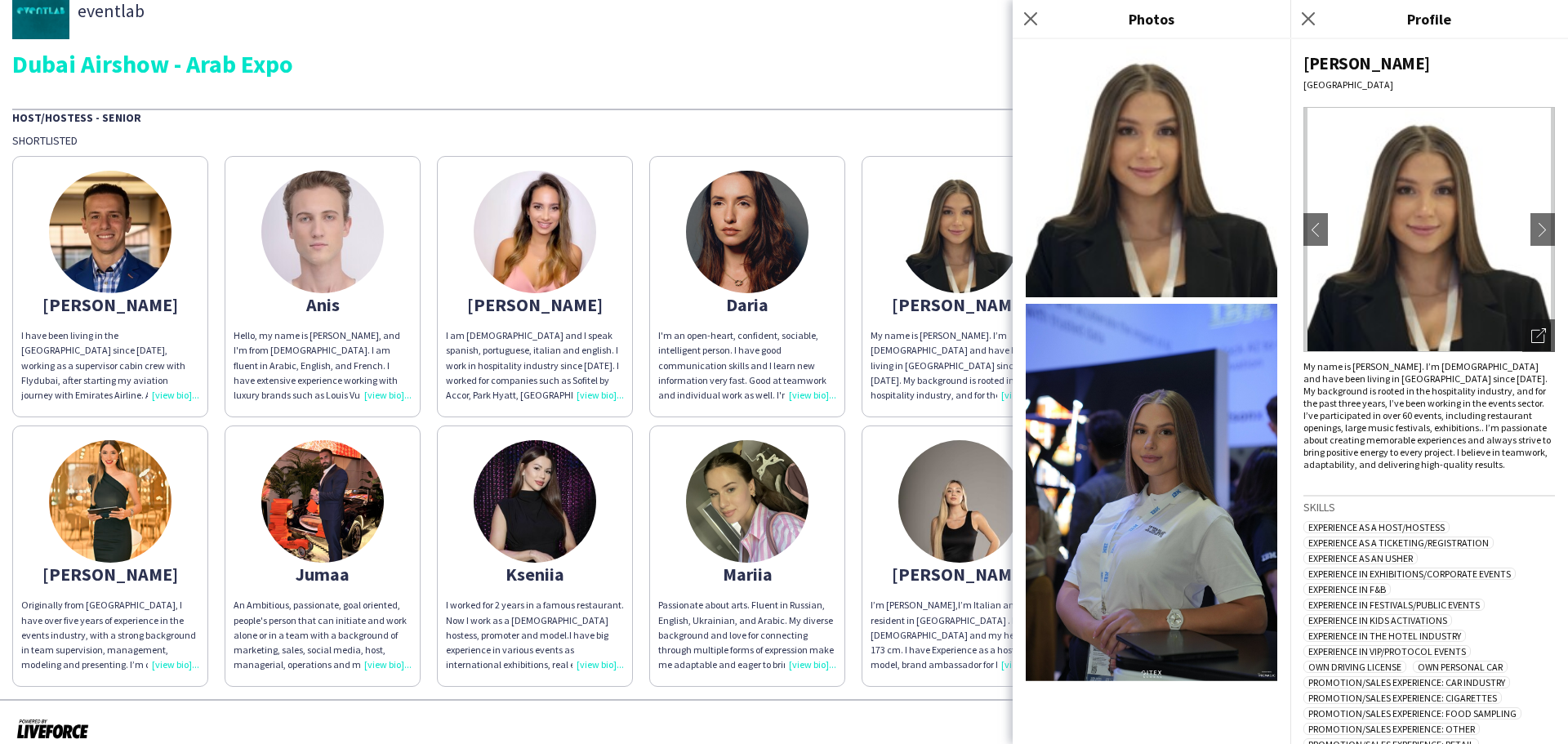
scroll to position [46, 0]
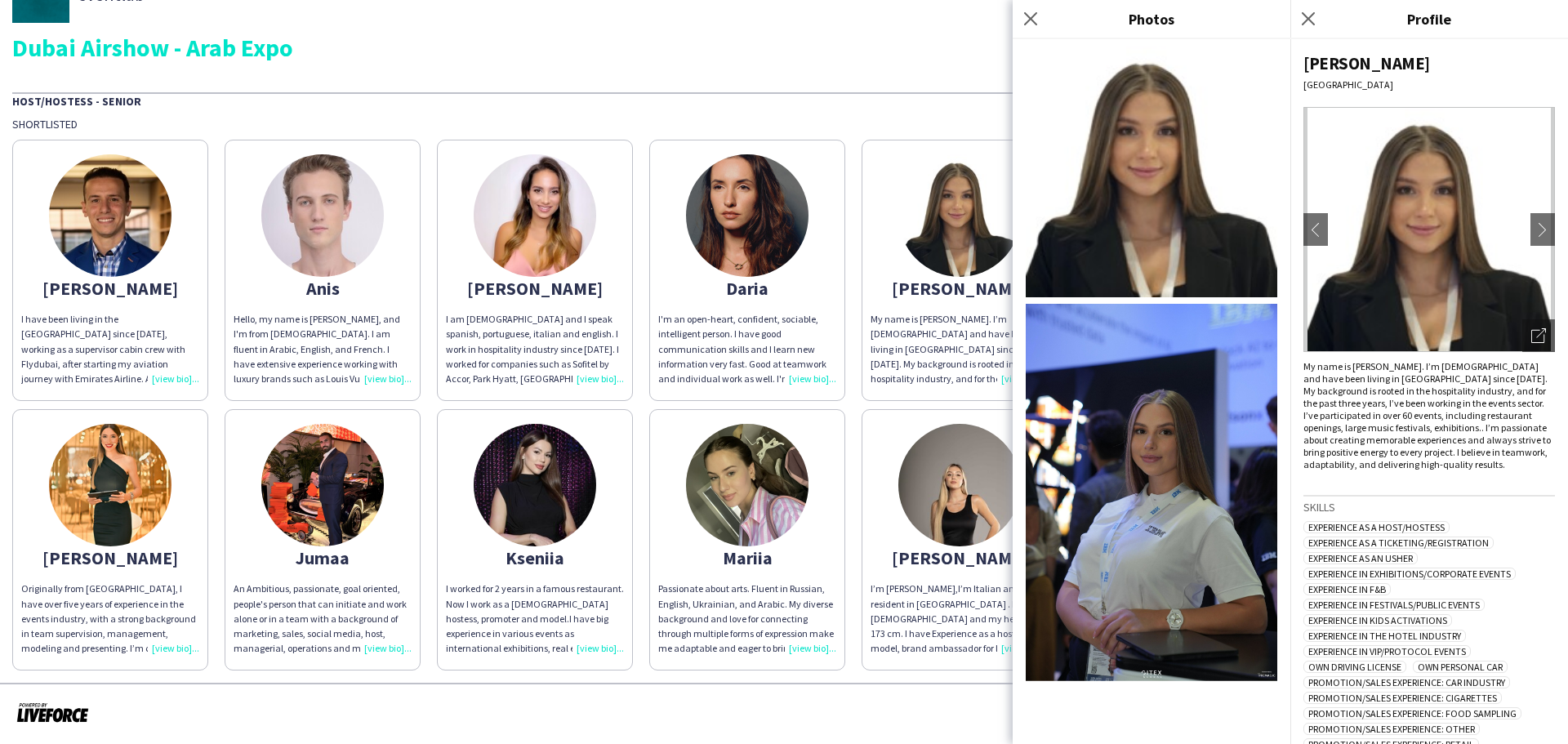
click at [528, 487] on img at bounding box center [535, 485] width 122 height 122
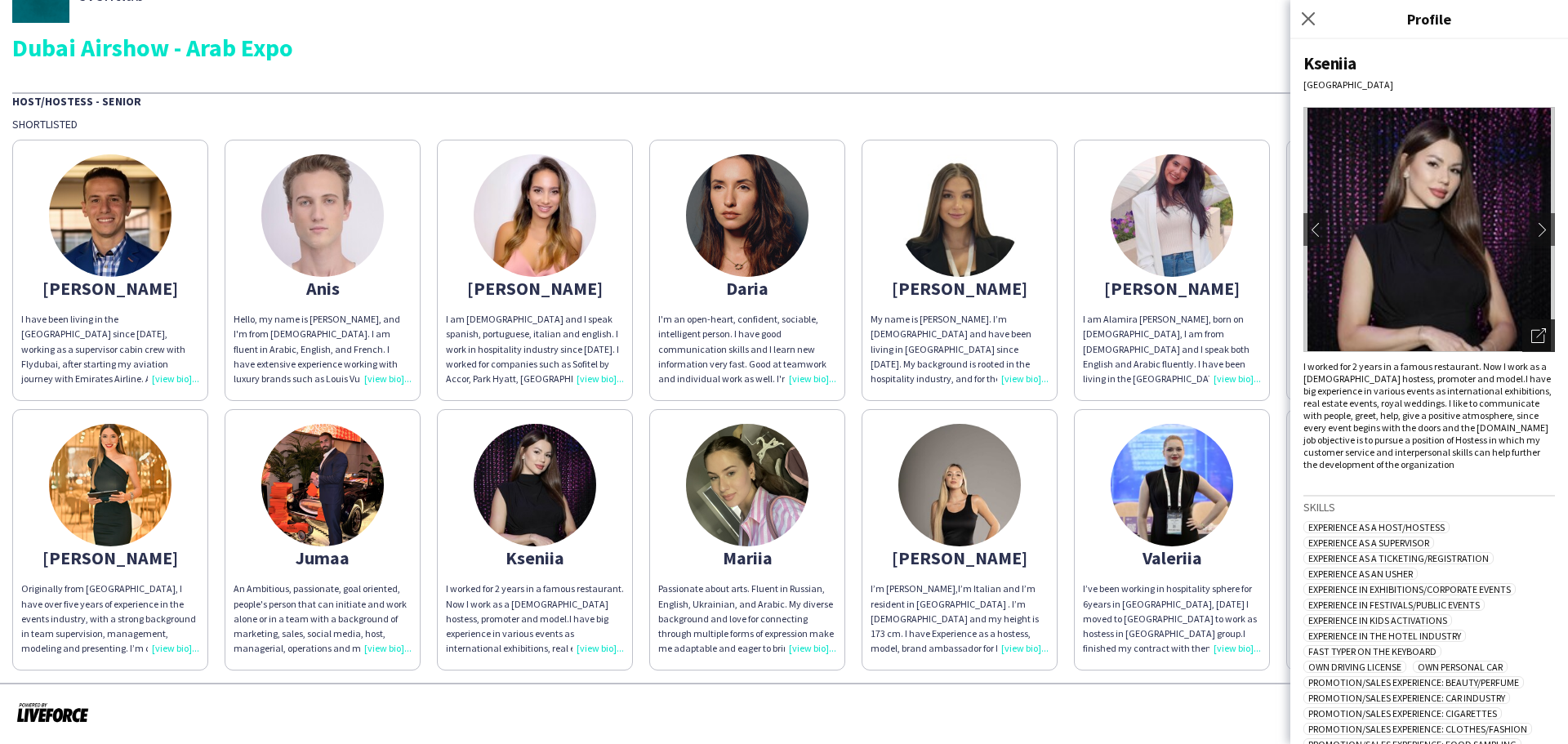
click at [1531, 336] on icon "Open photos pop-in" at bounding box center [1538, 335] width 15 height 14
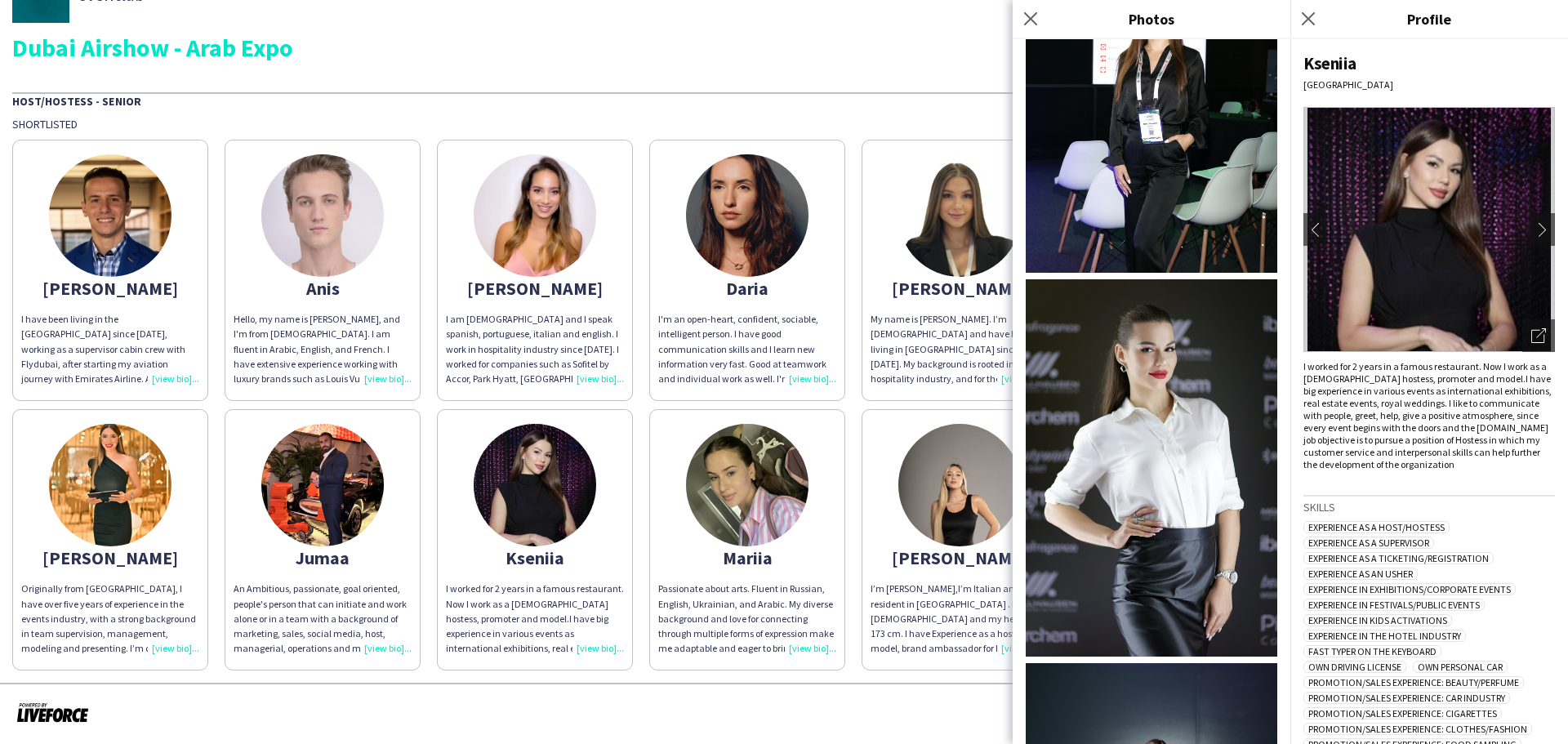
scroll to position [638, 0]
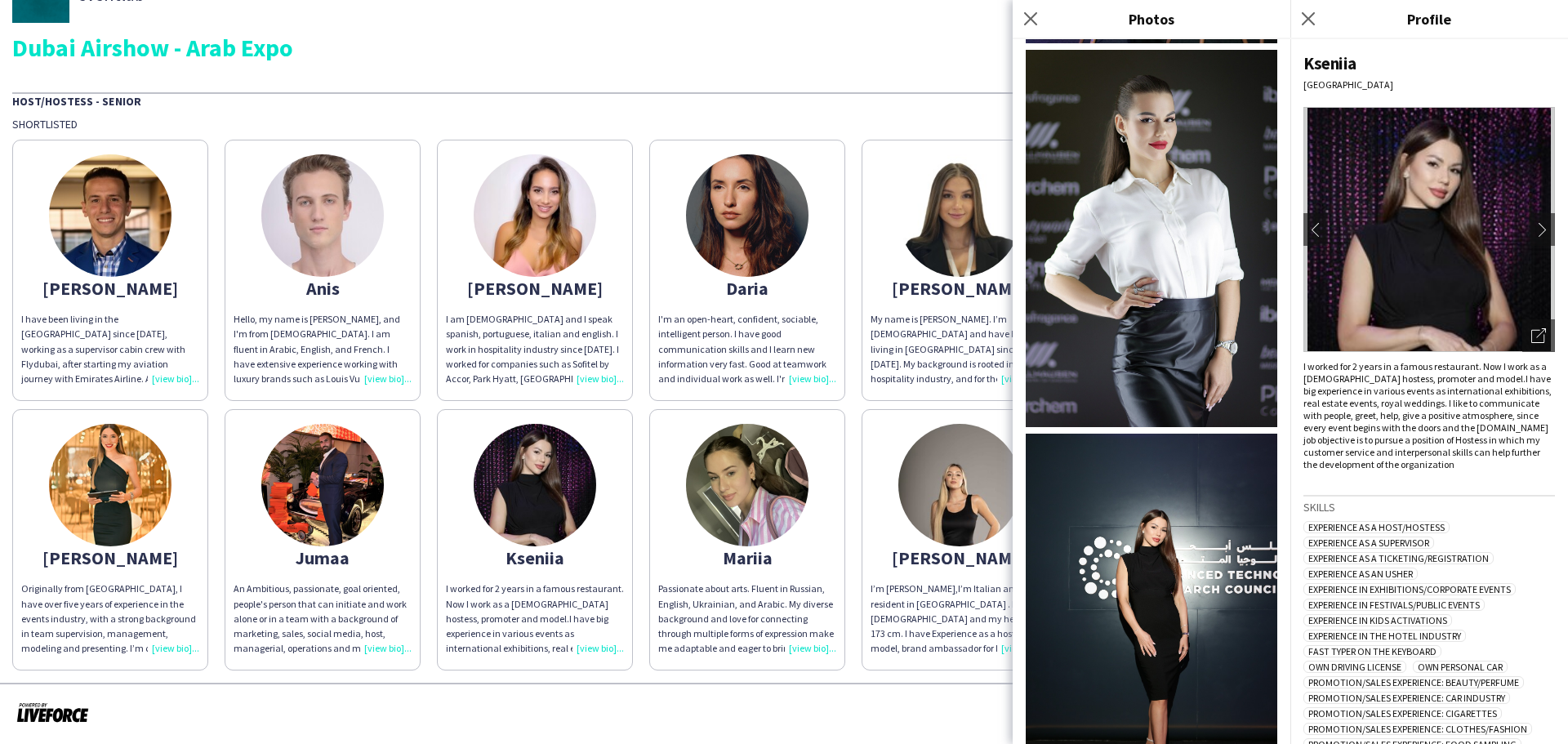
click at [748, 476] on img at bounding box center [747, 485] width 122 height 122
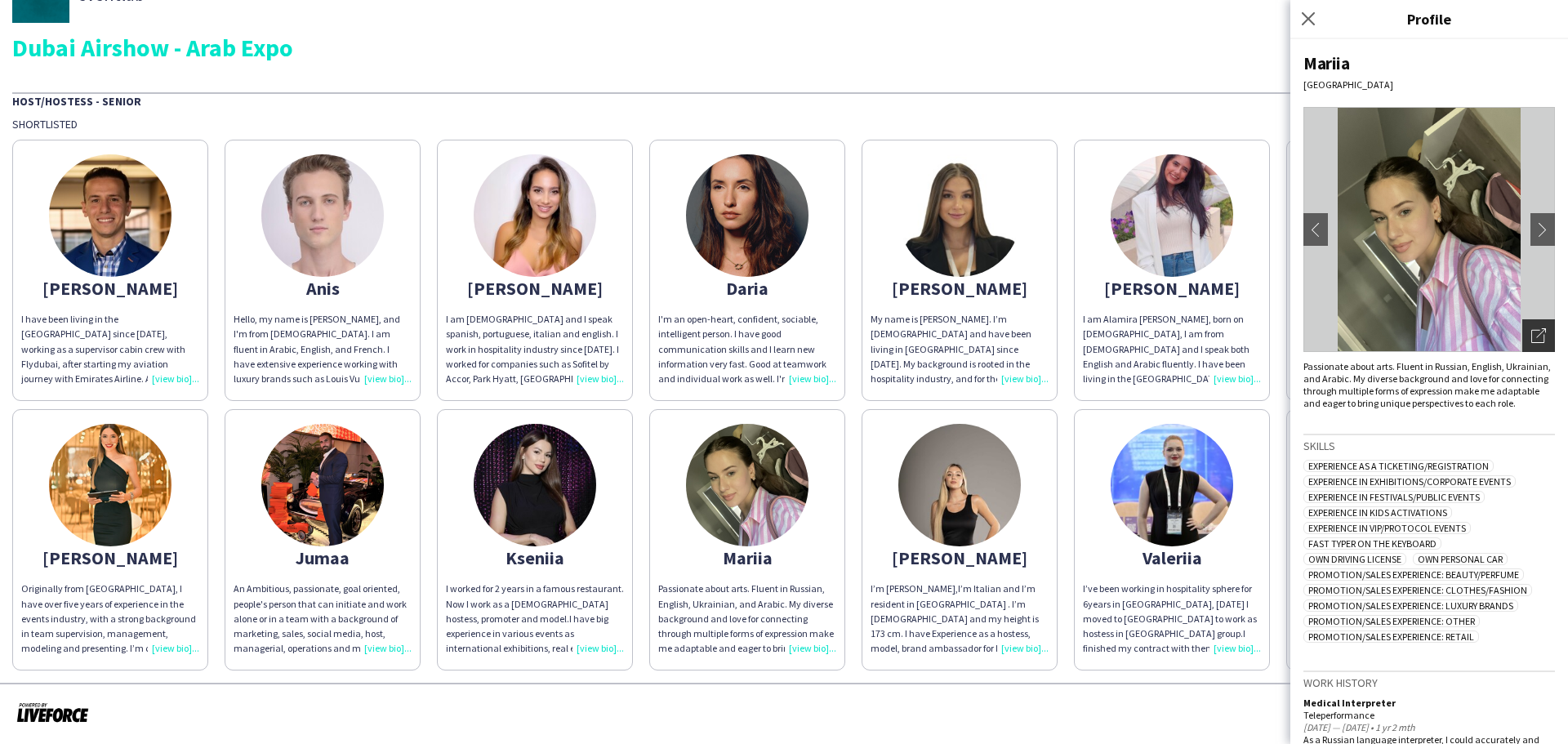
click at [1522, 332] on div "Open photos pop-in" at bounding box center [1538, 335] width 33 height 33
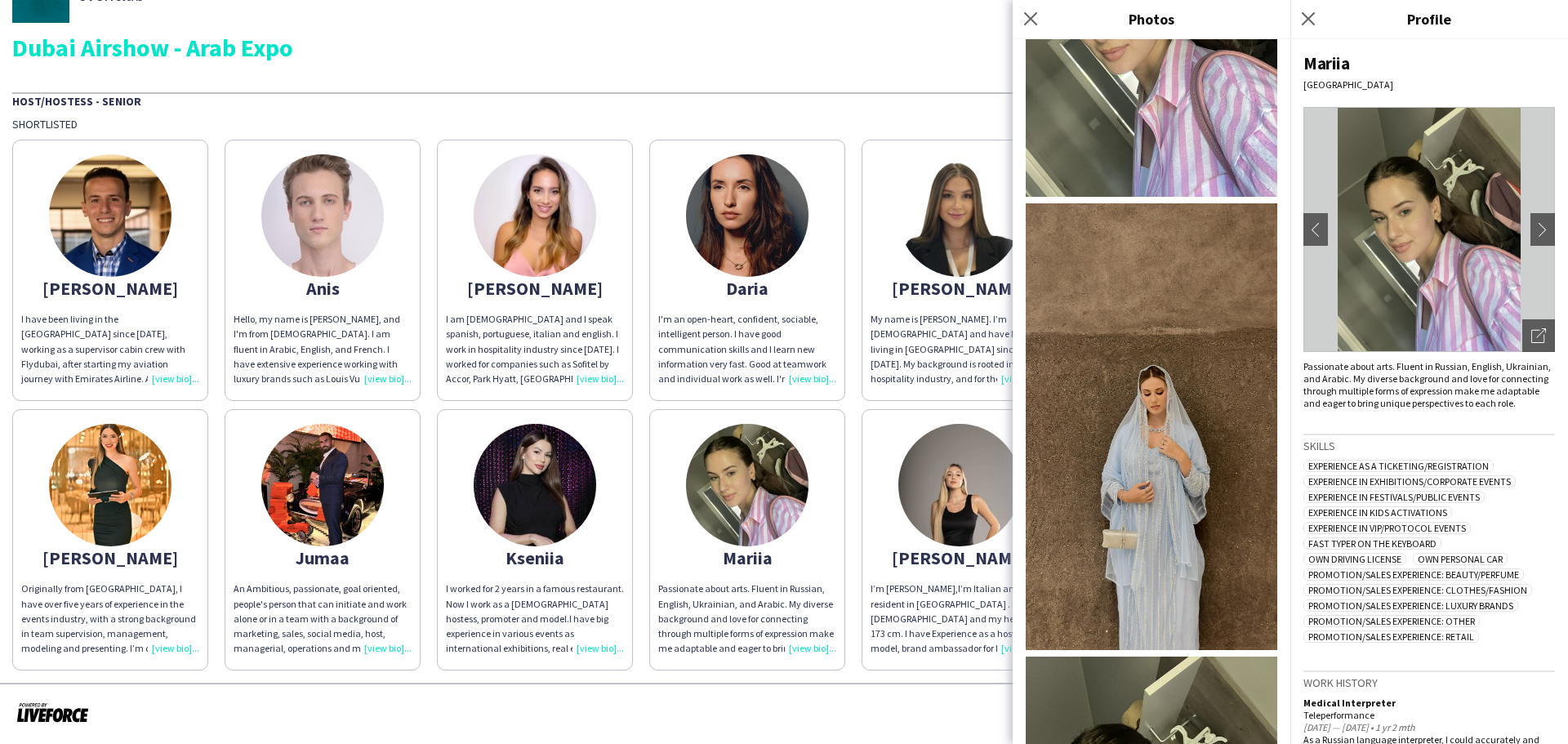
scroll to position [378, 0]
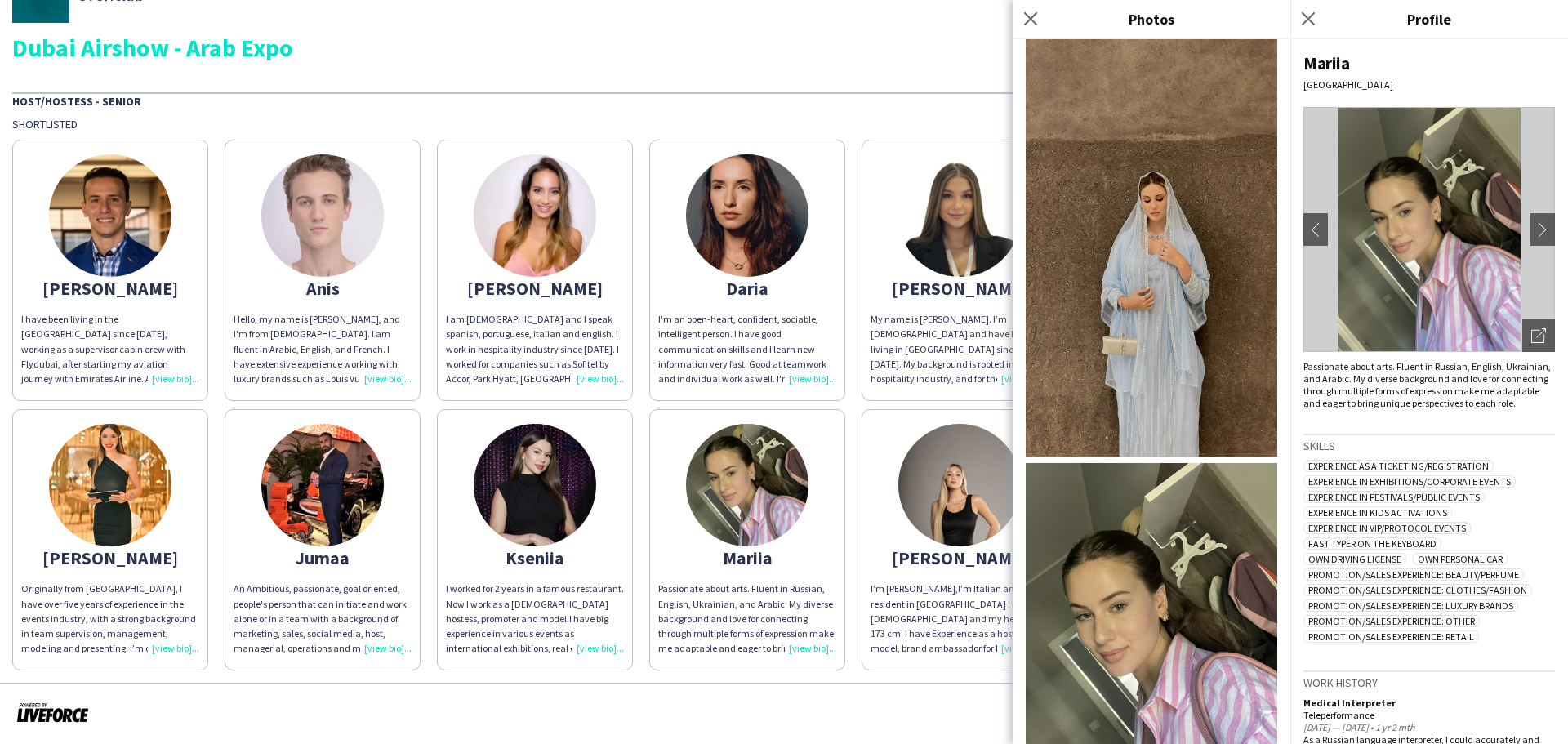
click at [927, 491] on img at bounding box center [959, 485] width 122 height 122
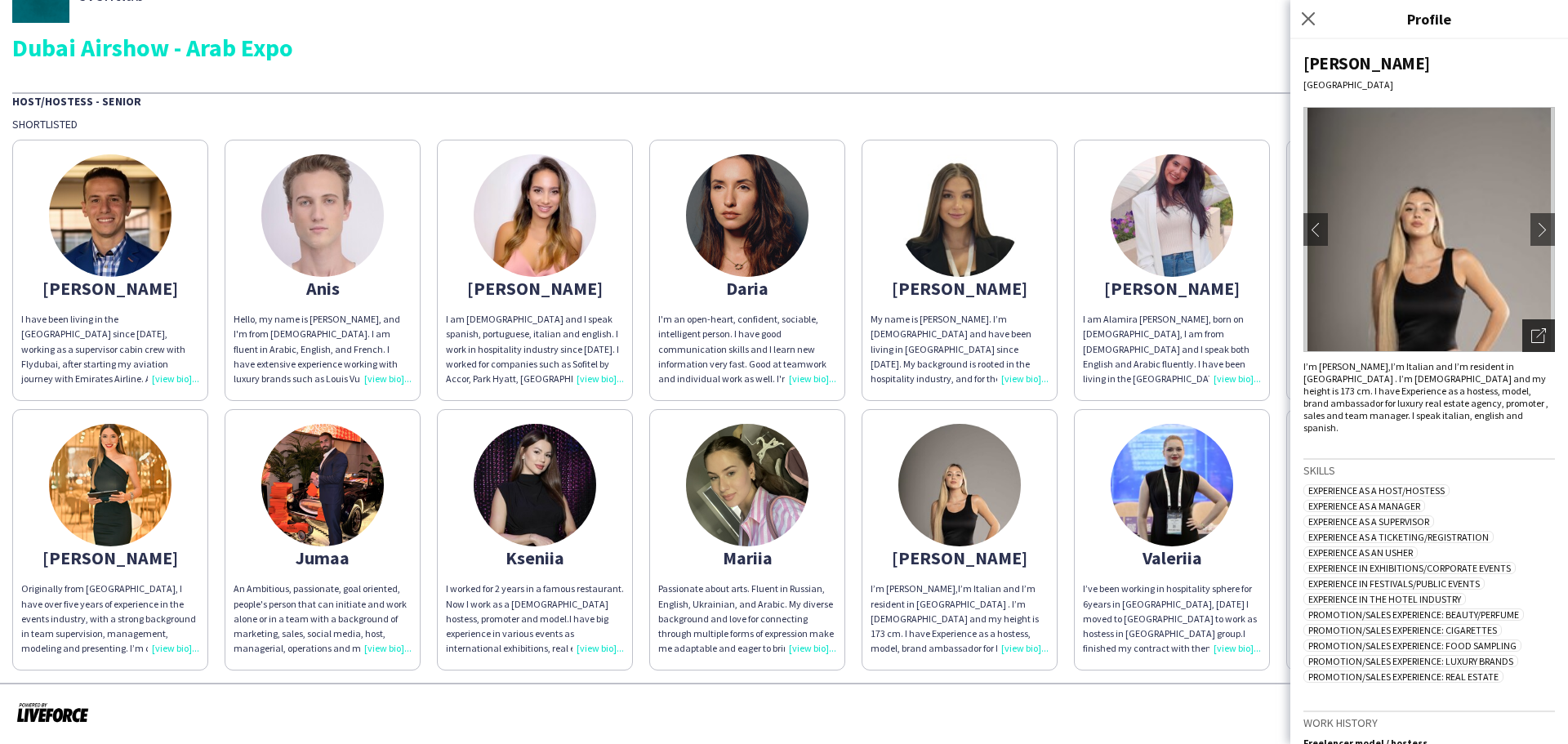
click at [1522, 328] on div "Open photos pop-in" at bounding box center [1538, 335] width 33 height 33
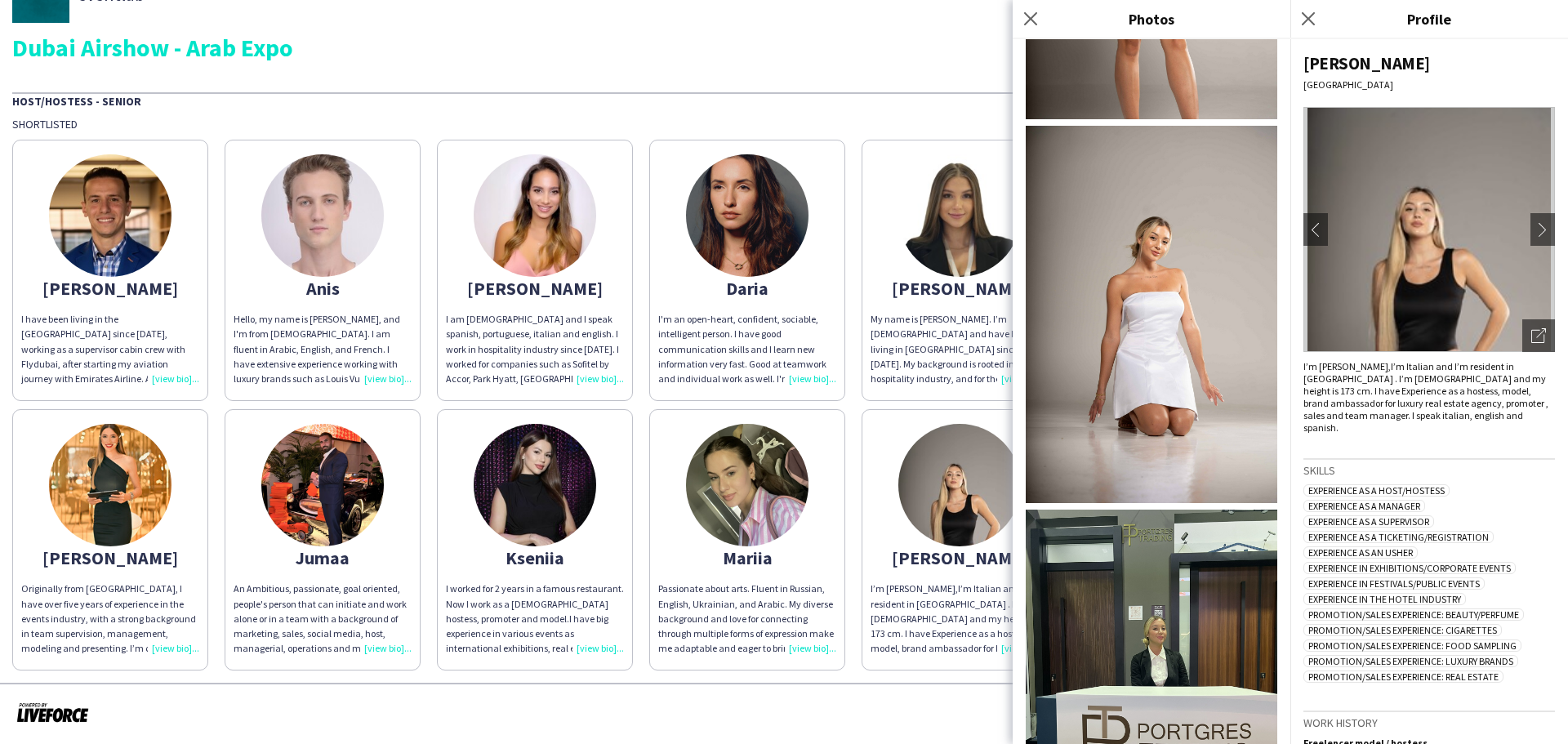
scroll to position [597, 0]
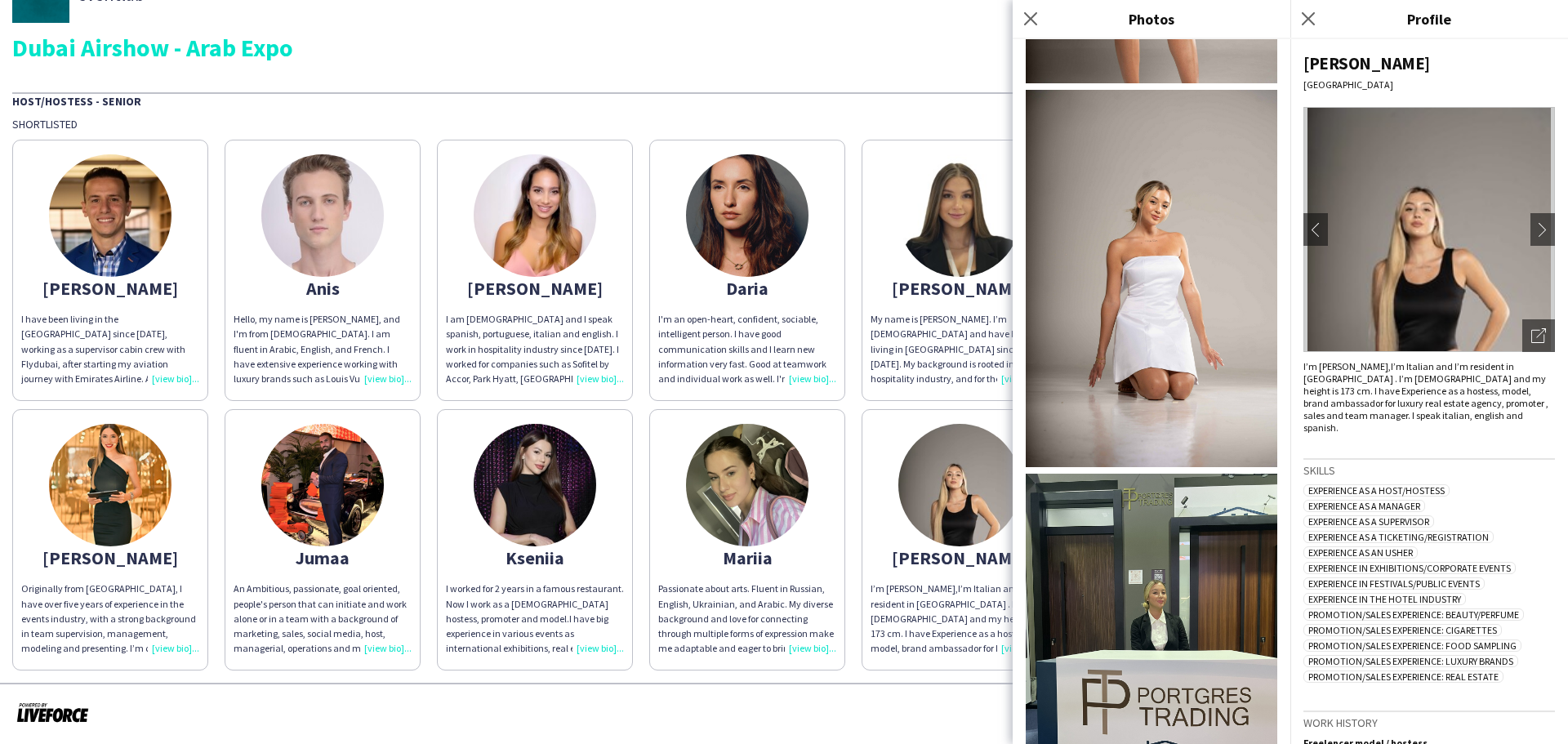
click at [1144, 232] on img at bounding box center [1151, 278] width 251 height 377
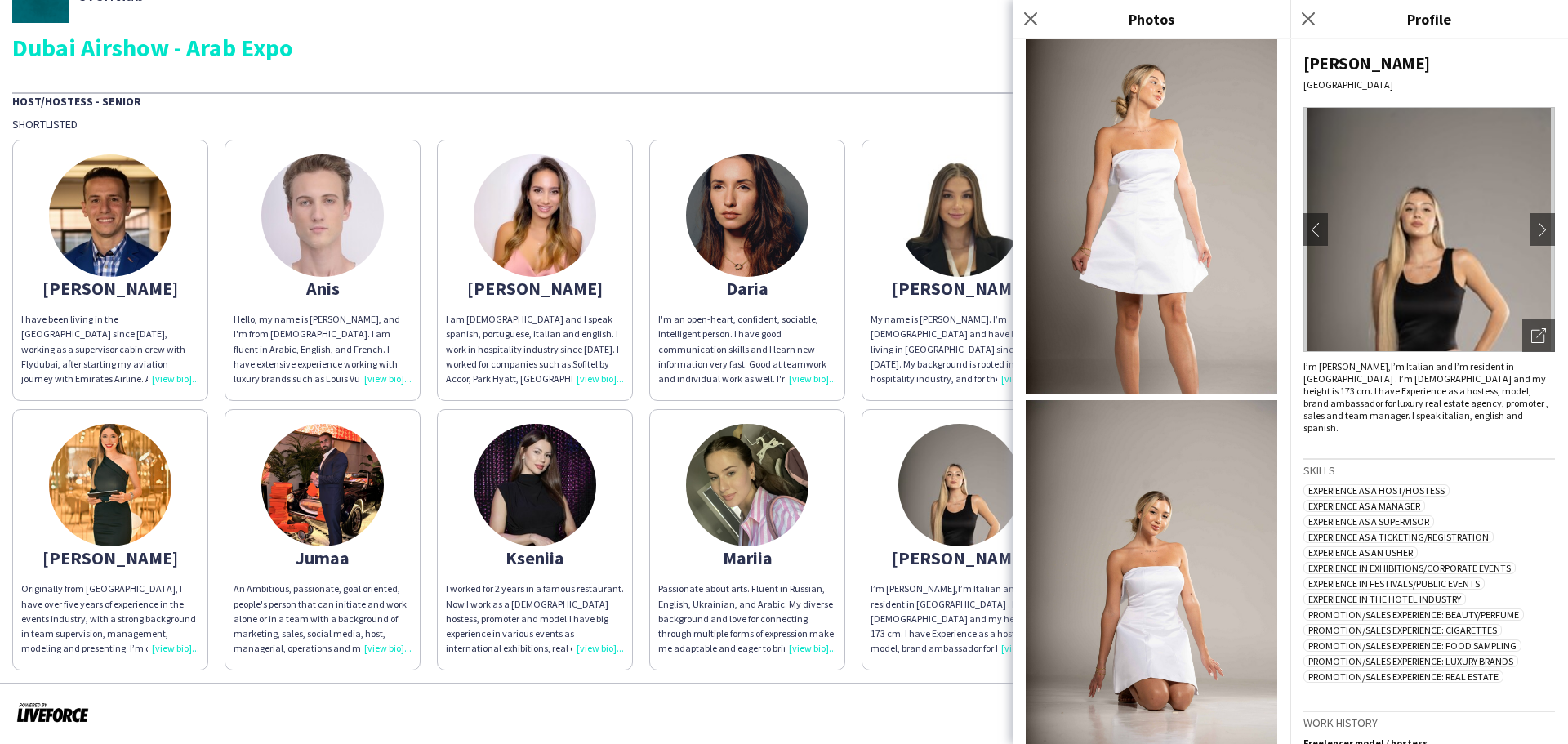
scroll to position [271, 0]
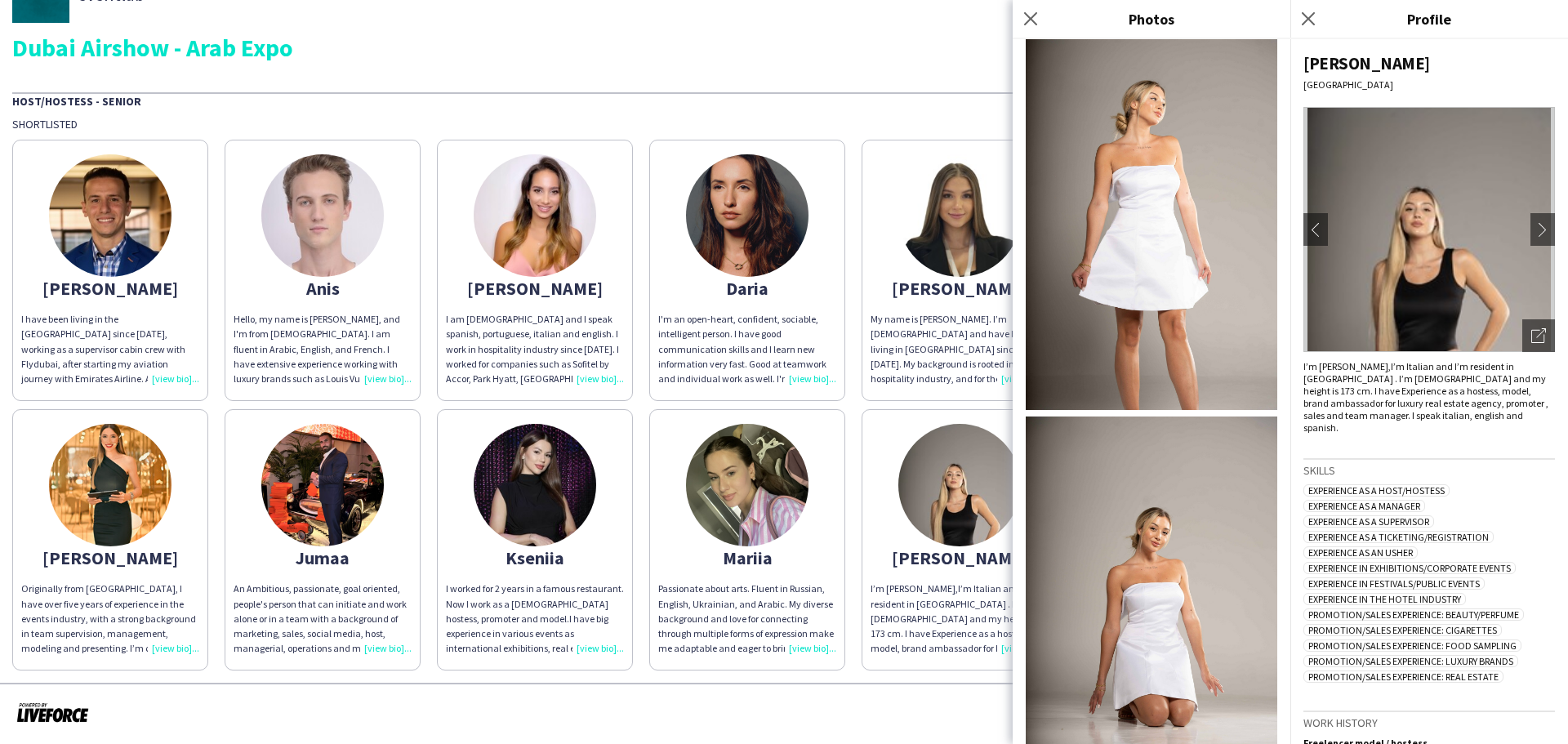
click at [924, 38] on div "Dubai Airshow - Arab Expo" at bounding box center [784, 47] width 1544 height 24
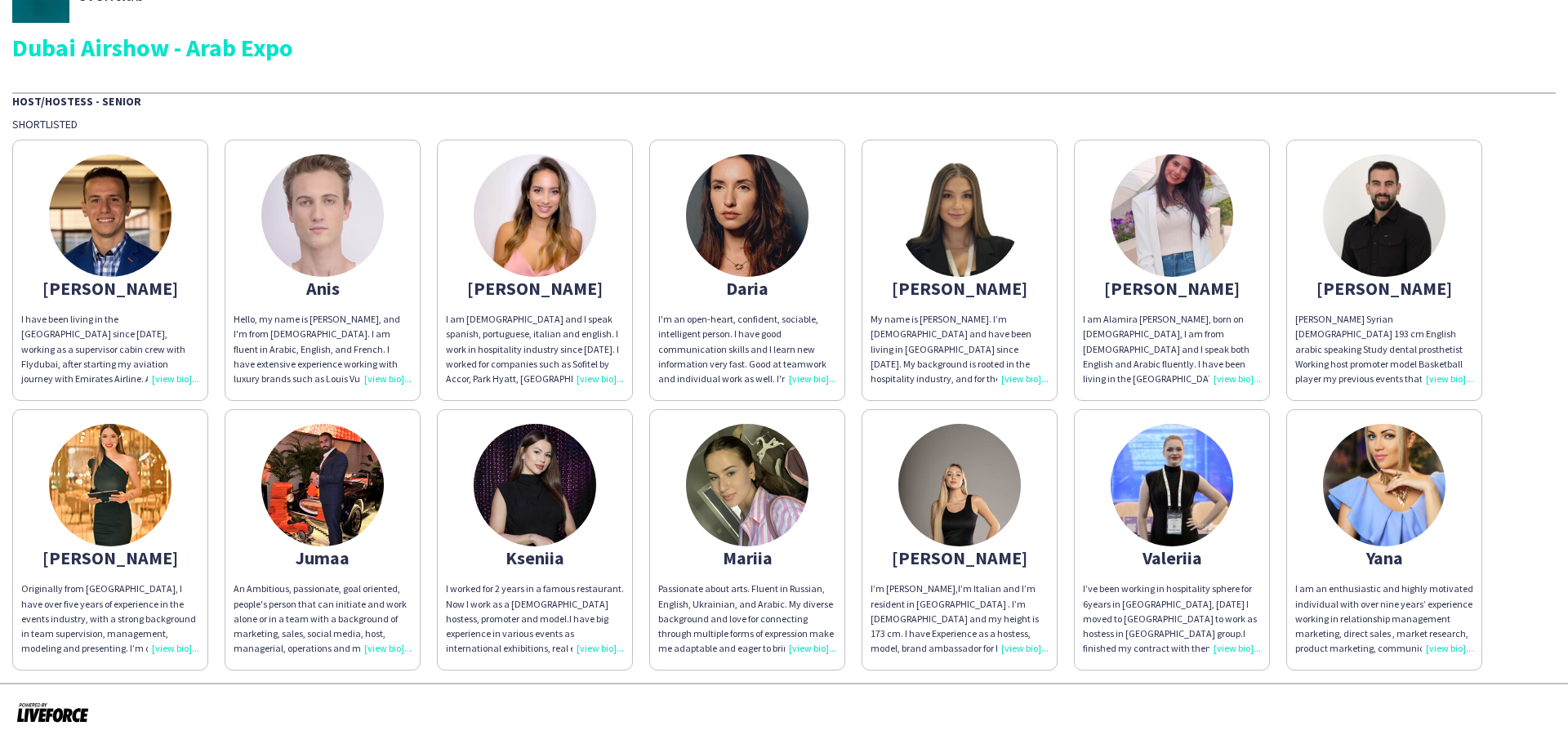
click at [1173, 490] on img at bounding box center [1171, 485] width 122 height 122
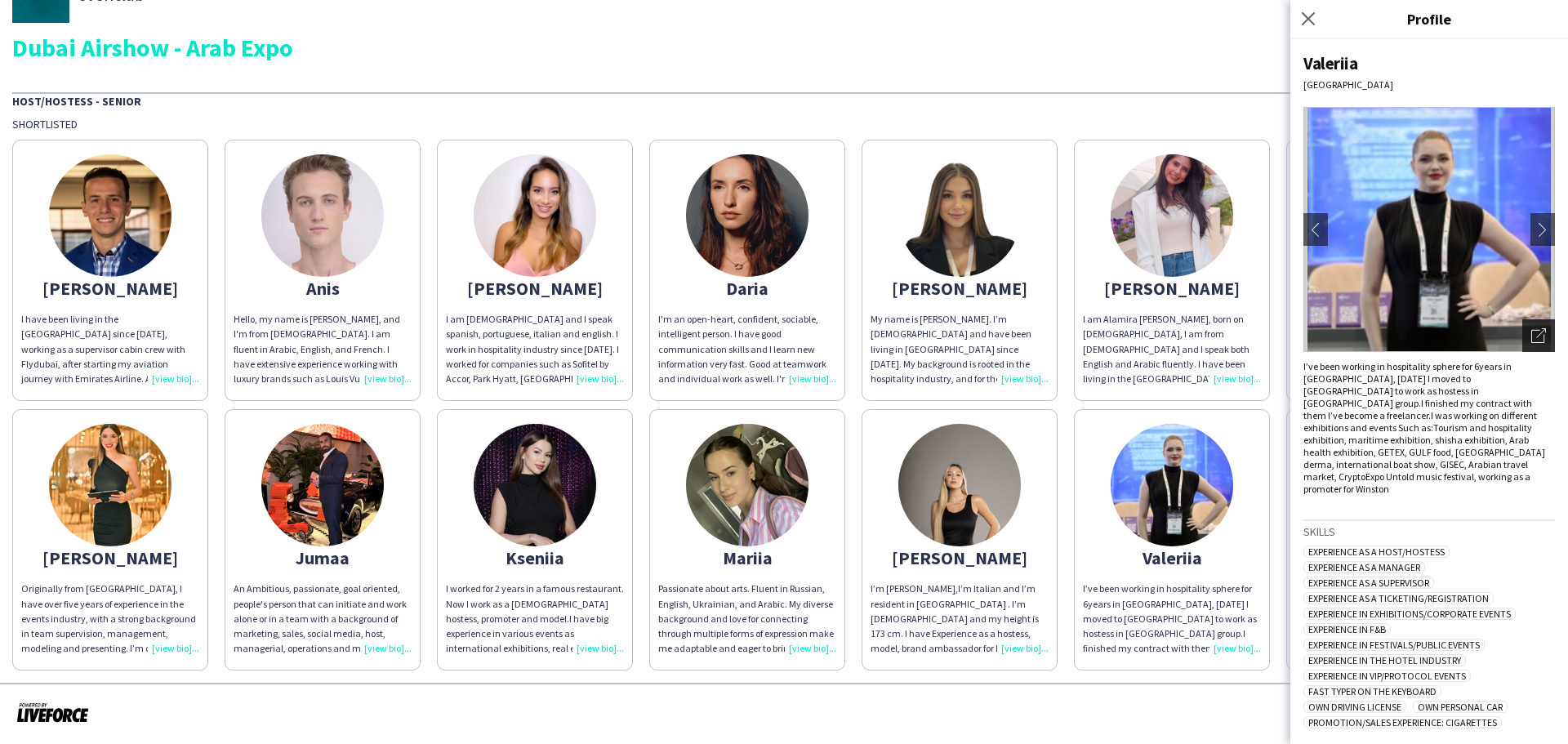
click at [1522, 325] on div "Open photos pop-in" at bounding box center [1538, 335] width 33 height 33
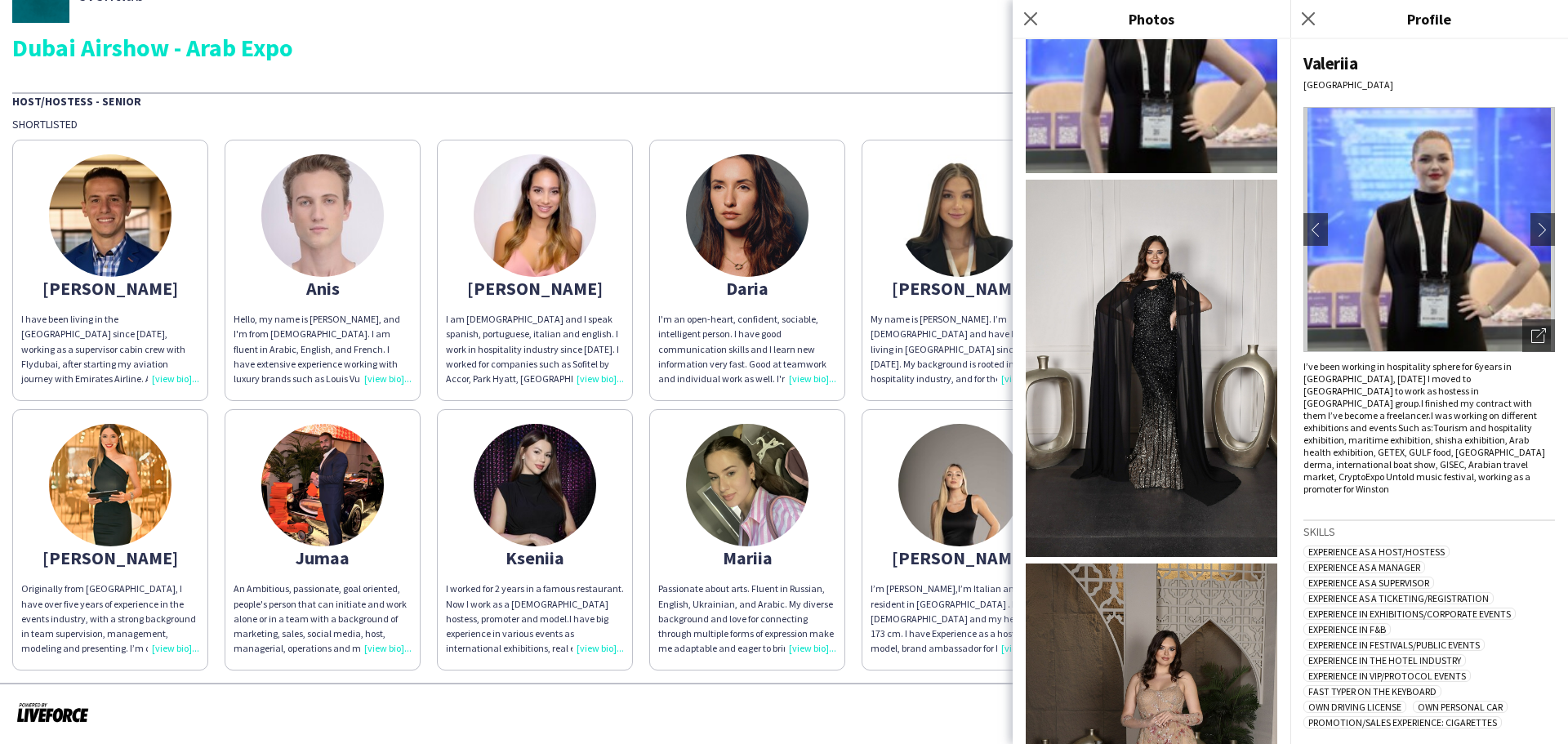
scroll to position [272, 0]
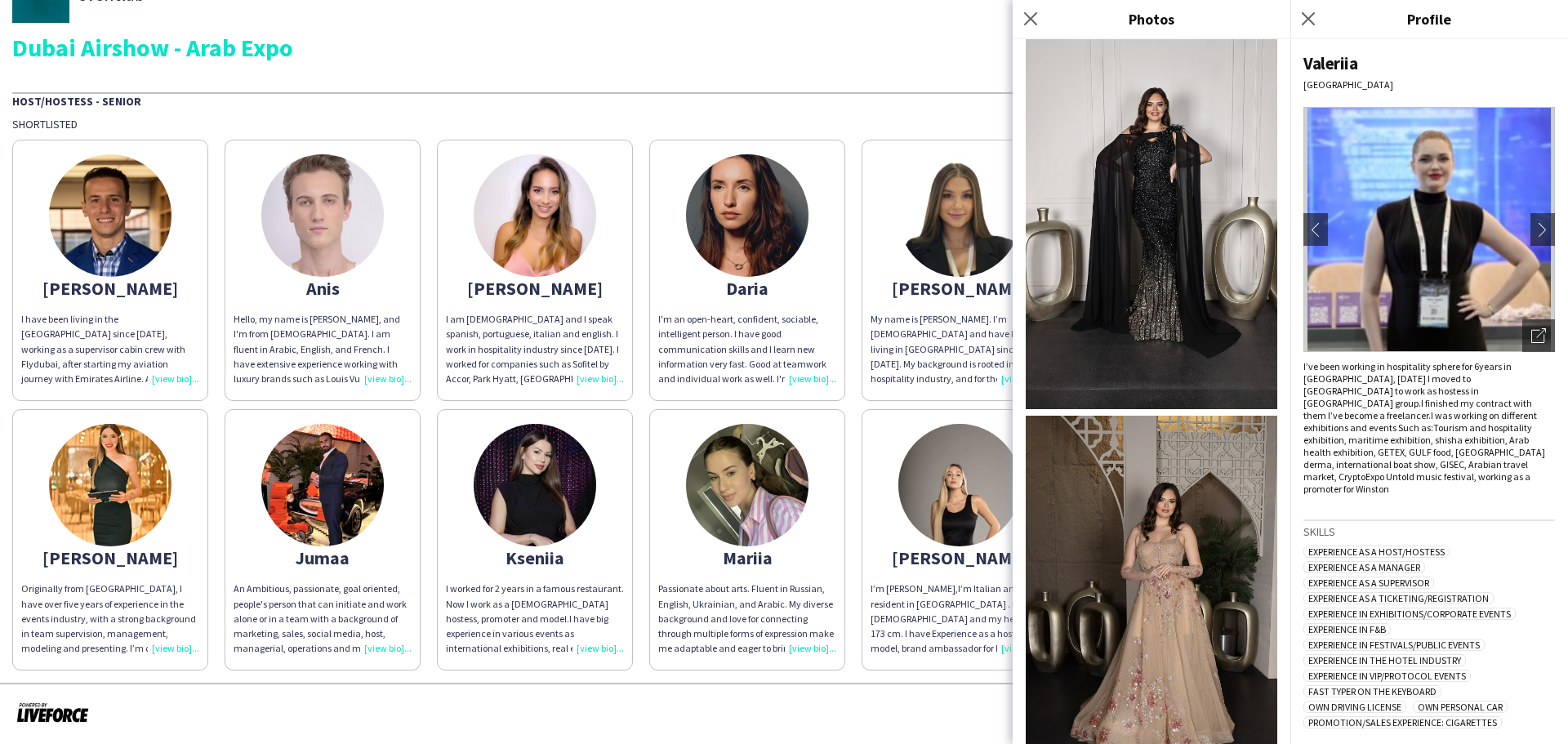
click at [908, 50] on div "Dubai Airshow - Arab Expo" at bounding box center [784, 47] width 1544 height 24
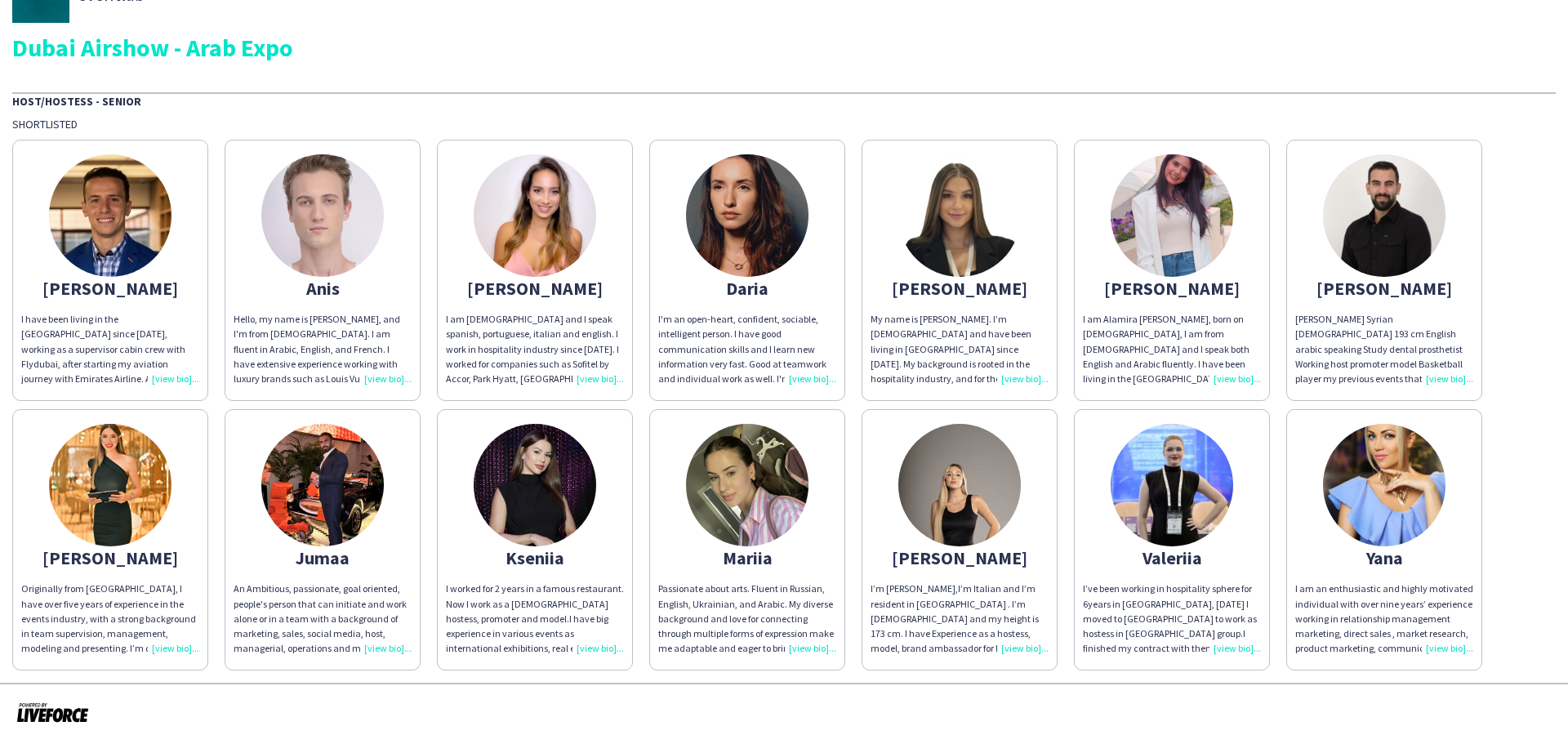
click at [1194, 483] on img at bounding box center [1171, 485] width 122 height 122
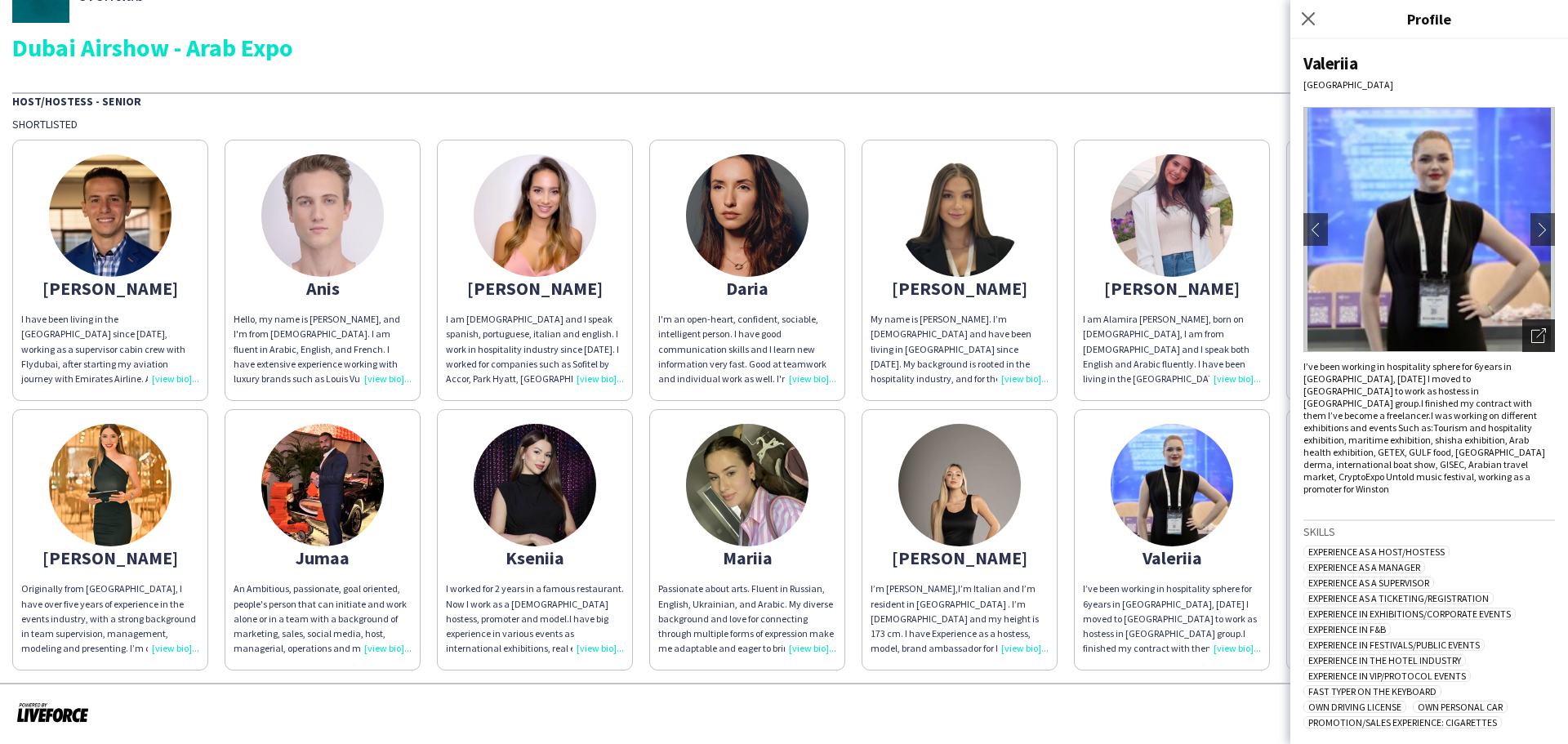
click at [1531, 339] on icon "Open photos pop-in" at bounding box center [1538, 335] width 15 height 14
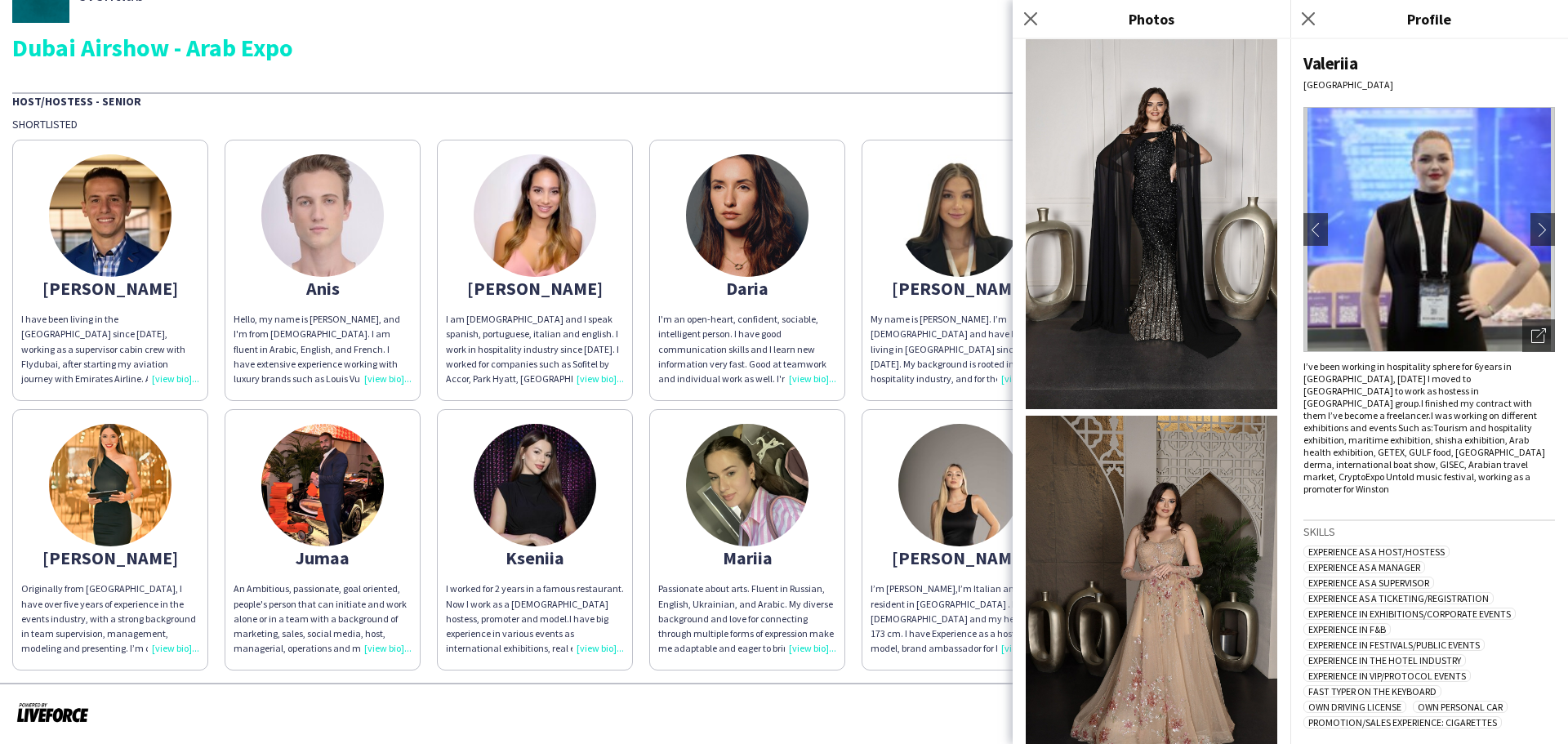
click at [999, 478] on img at bounding box center [959, 485] width 122 height 122
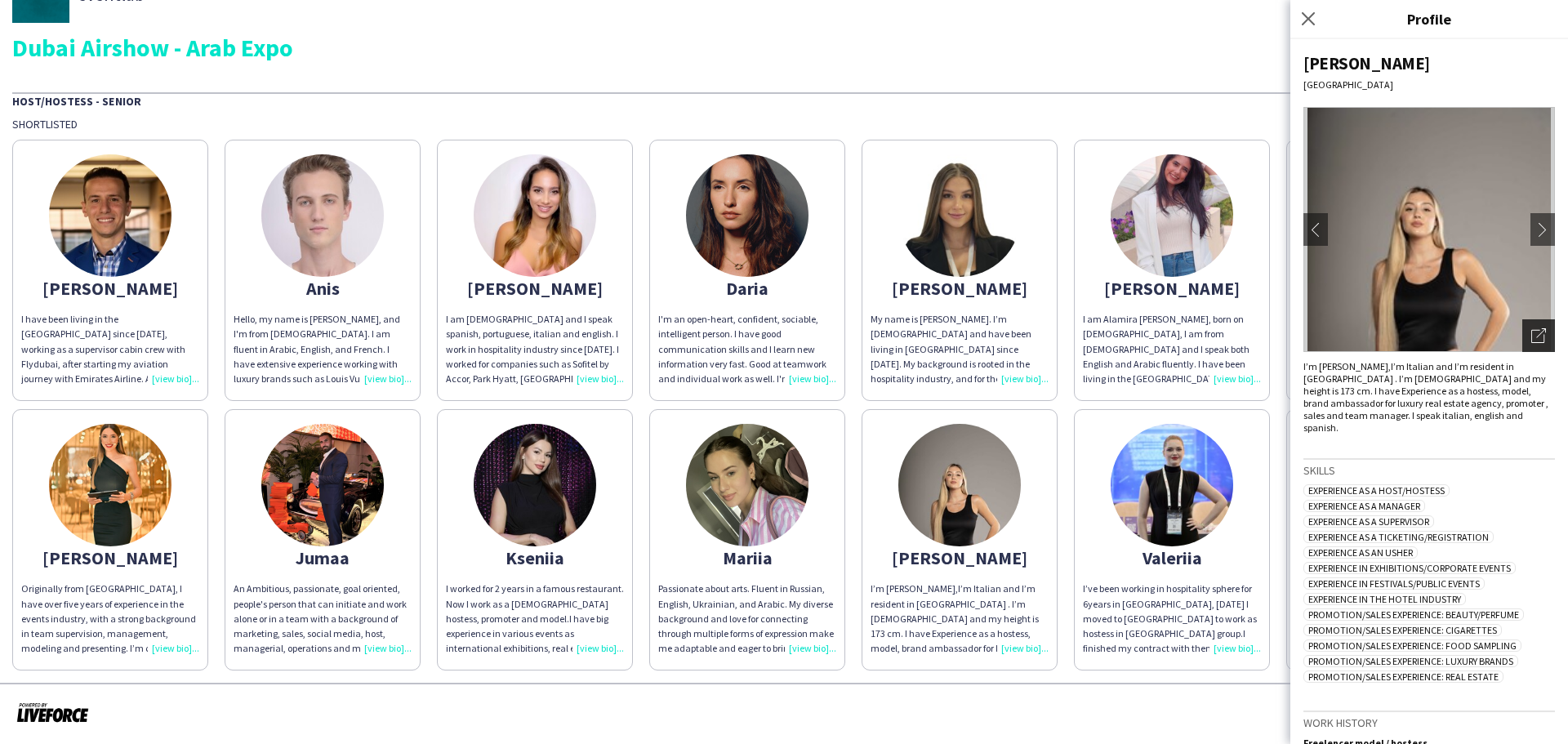
click at [1524, 326] on div "Open photos pop-in" at bounding box center [1538, 335] width 33 height 33
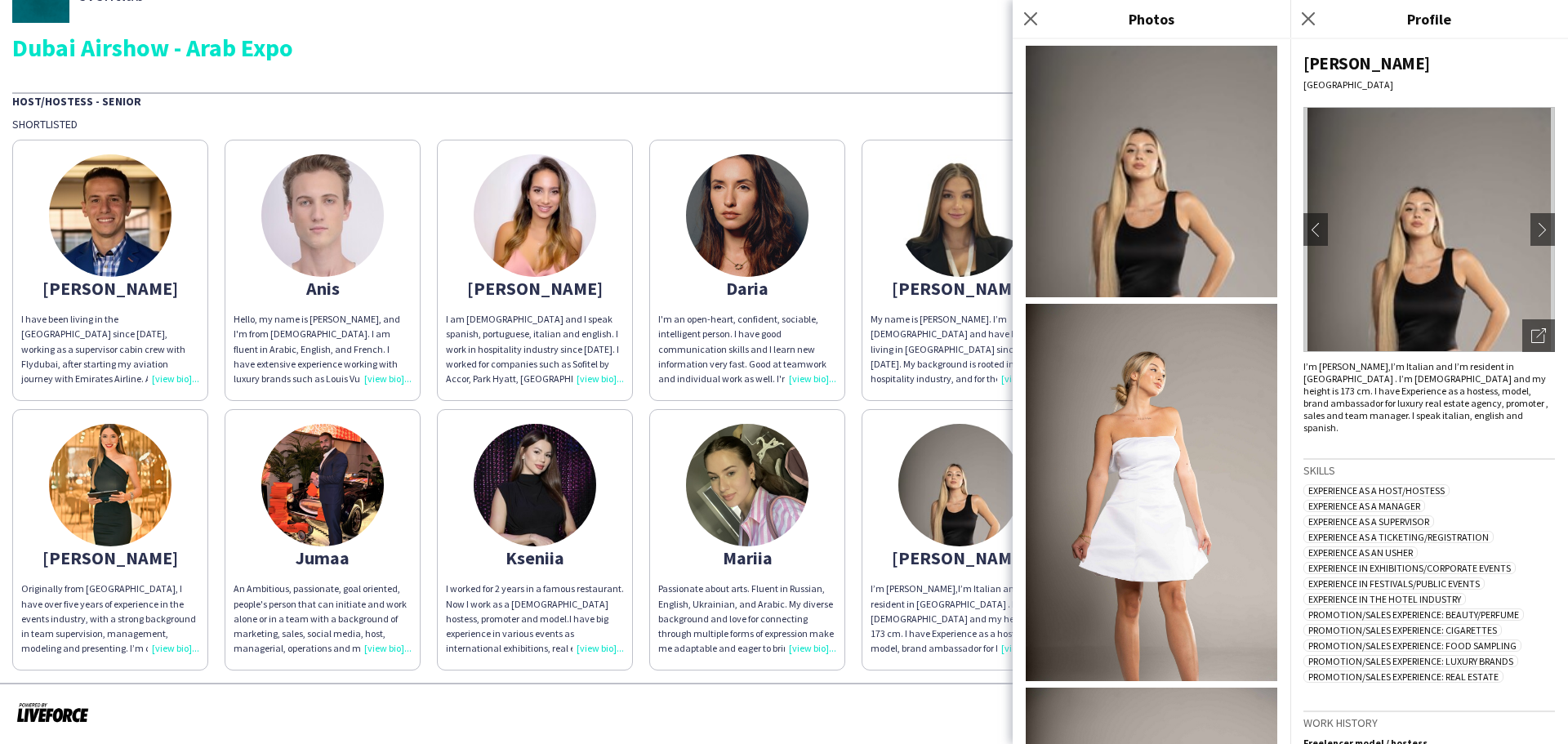
click at [1170, 382] on img at bounding box center [1151, 492] width 251 height 377
drag, startPoint x: 909, startPoint y: 24, endPoint x: 911, endPoint y: 15, distance: 9.2
click at [909, 21] on div "eventlab Dubai Airshow - Arab Expo" at bounding box center [784, 13] width 1544 height 94
